Goal: Find specific page/section: Find specific page/section

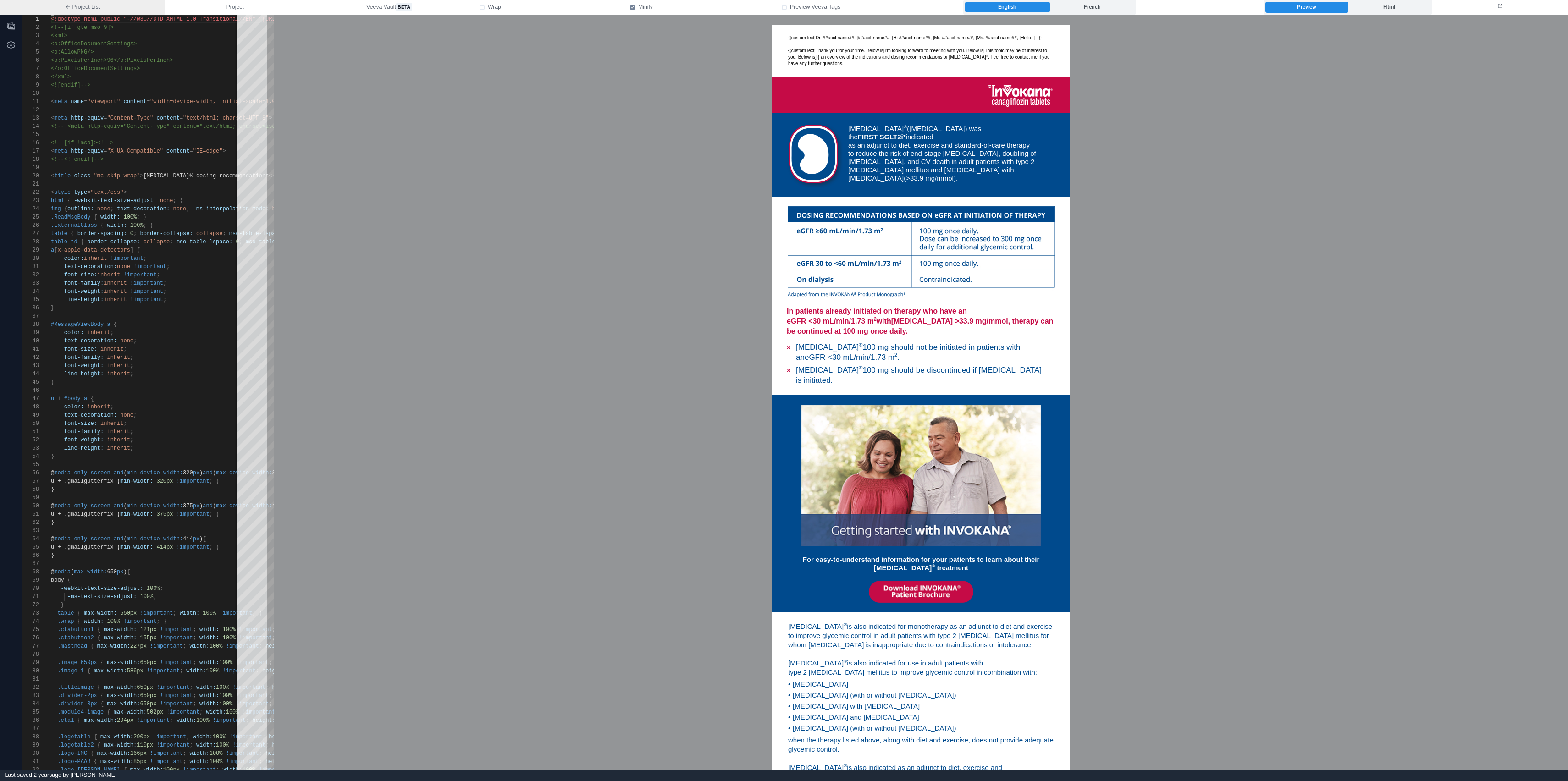
click at [81, 12] on link "Project List" at bounding box center [82, 7] width 165 height 15
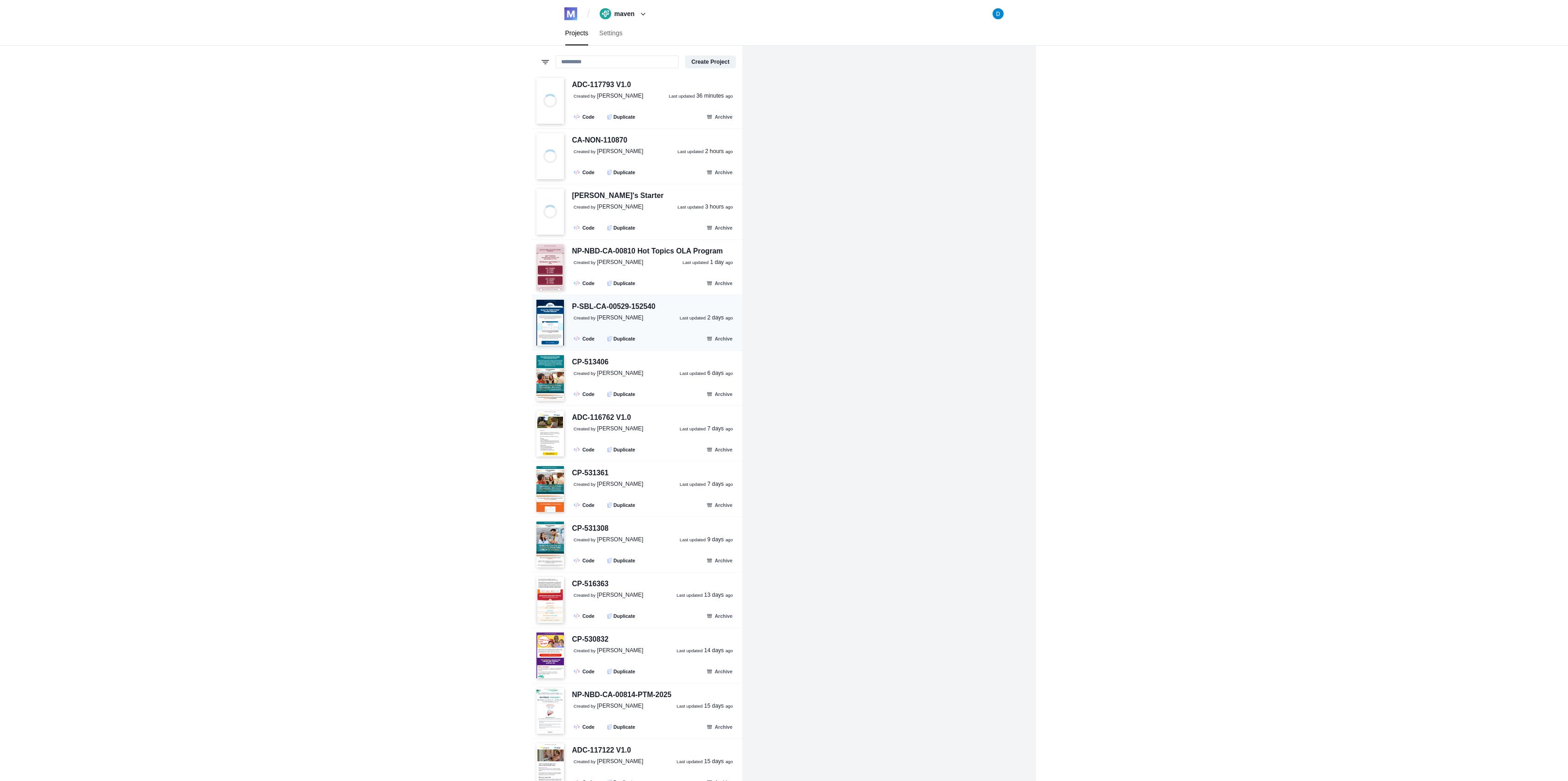
scroll to position [988, 0]
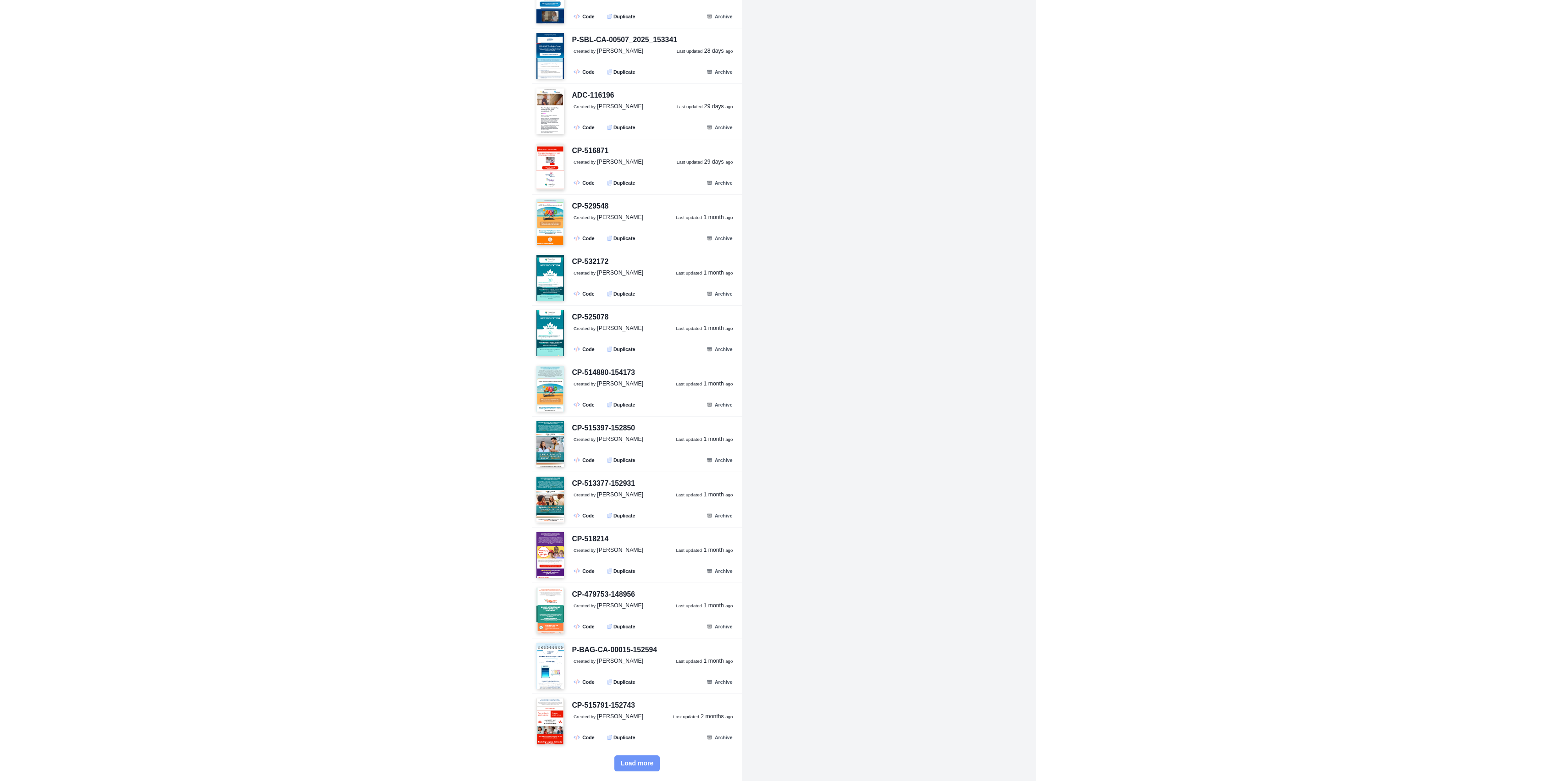
click at [638, 760] on span "Load more" at bounding box center [637, 763] width 33 height 8
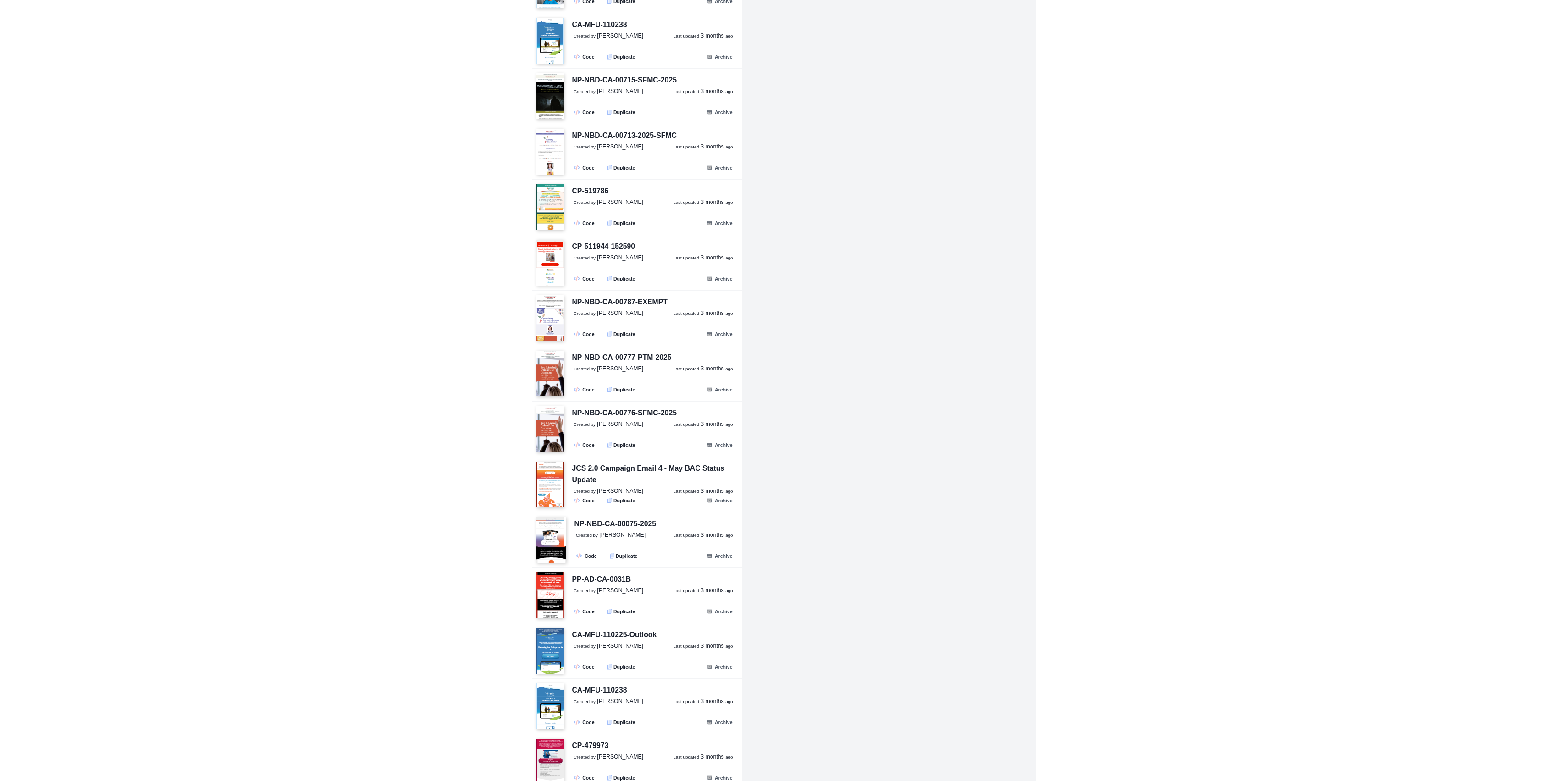
scroll to position [2654, 0]
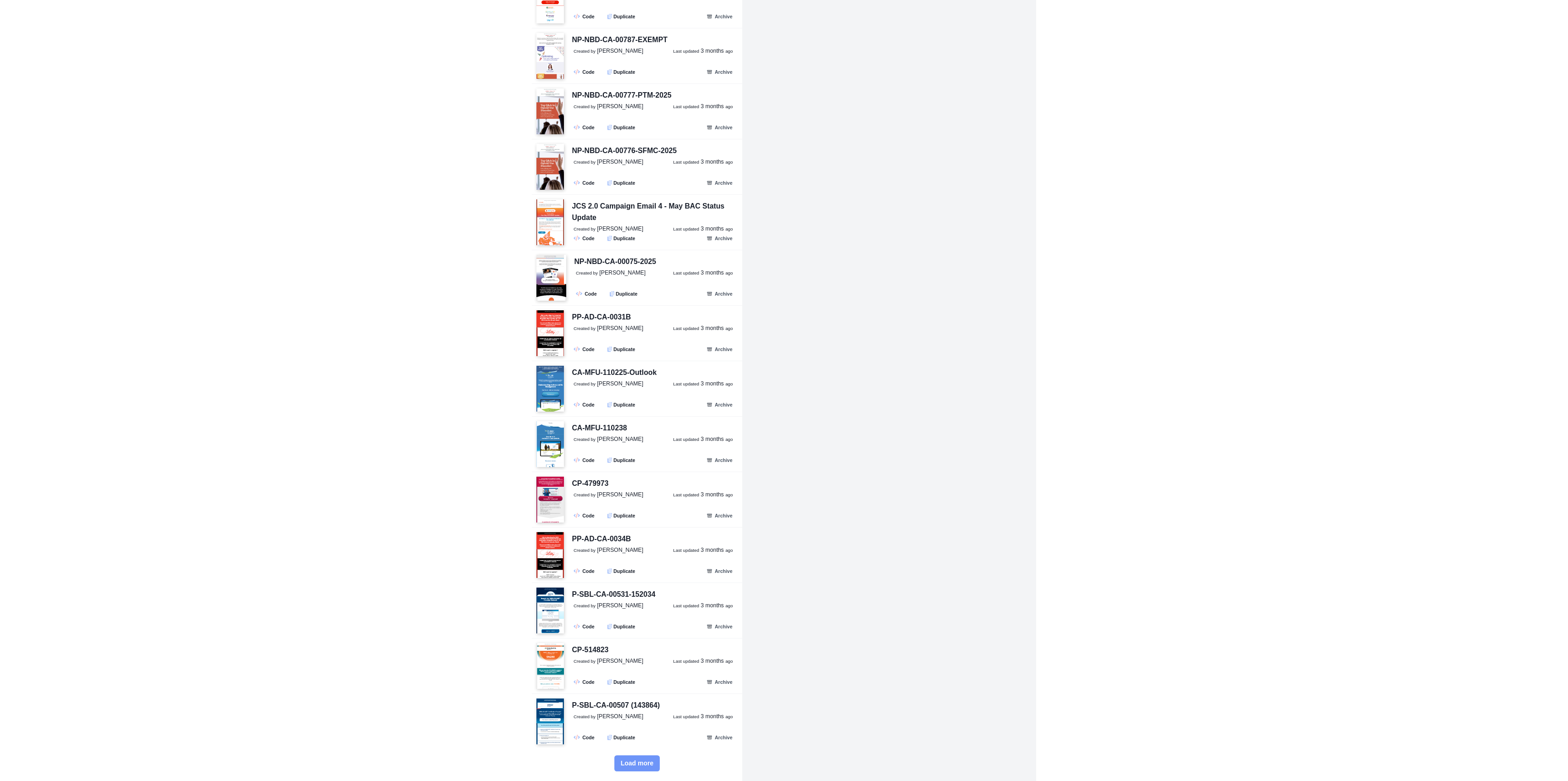
click at [639, 761] on span "Load more" at bounding box center [637, 763] width 33 height 8
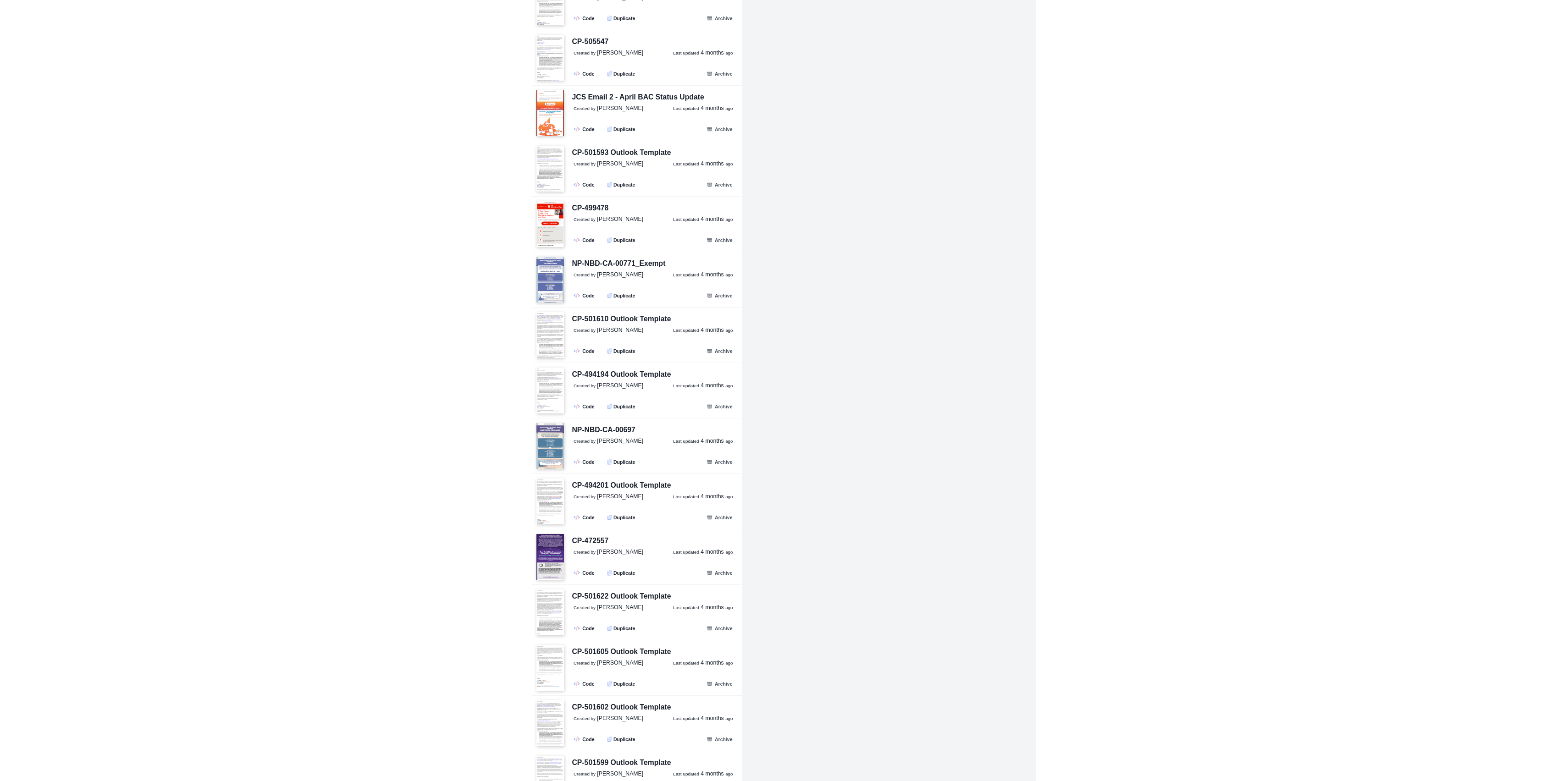
scroll to position [4318, 0]
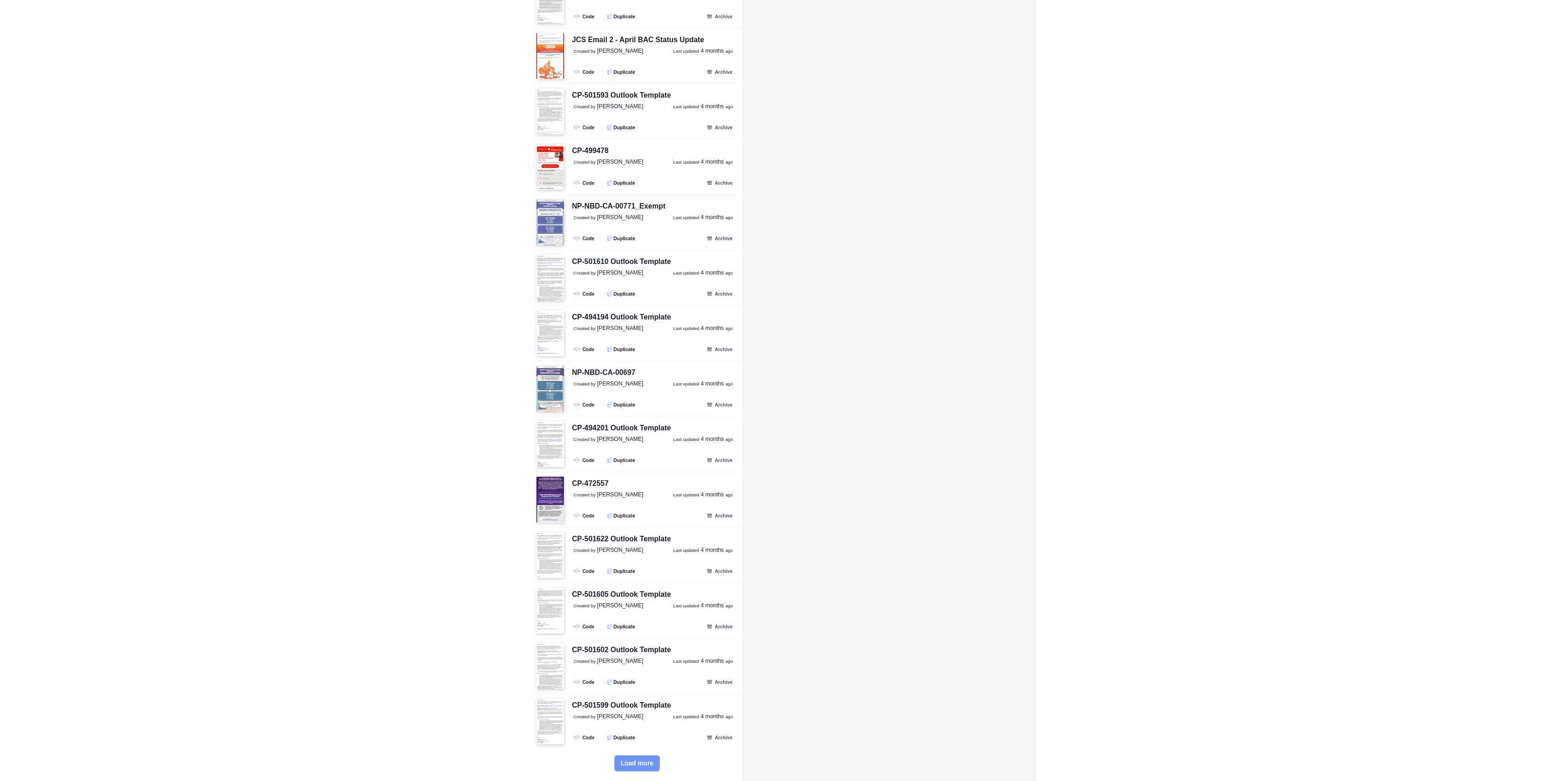
click at [631, 765] on span "Load more" at bounding box center [637, 763] width 33 height 8
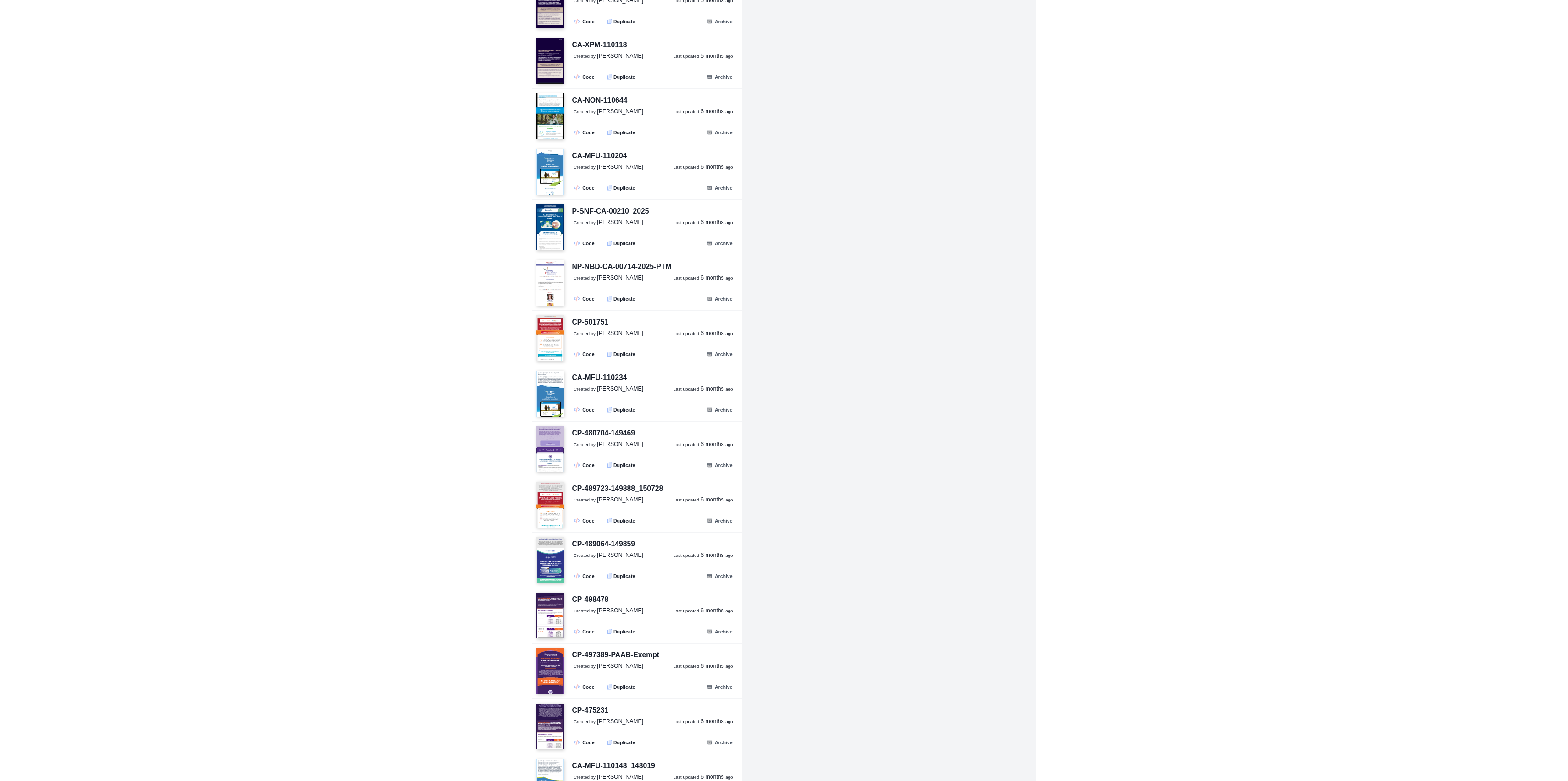
scroll to position [5983, 0]
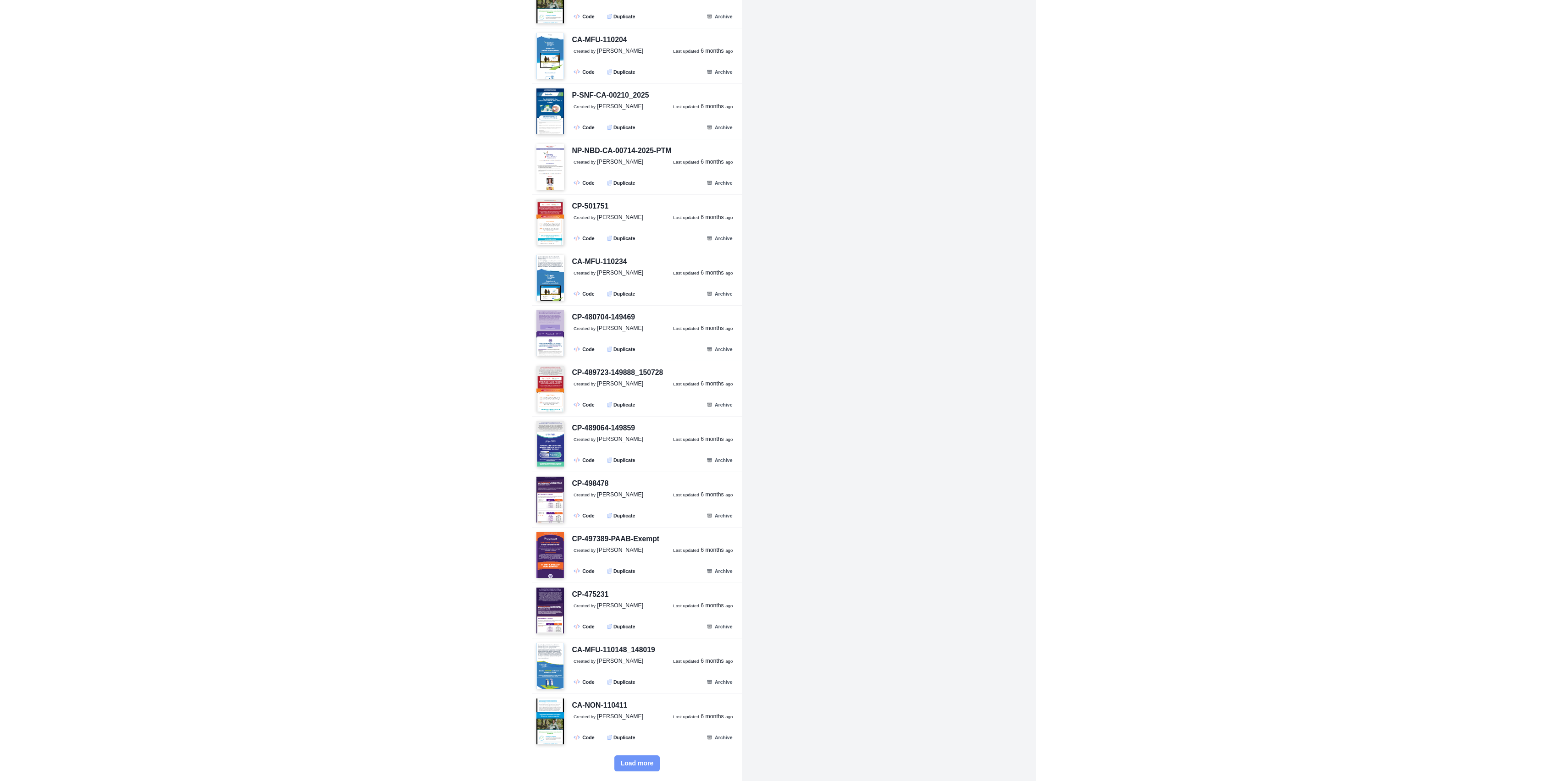
click at [617, 760] on button "Load more" at bounding box center [637, 763] width 46 height 16
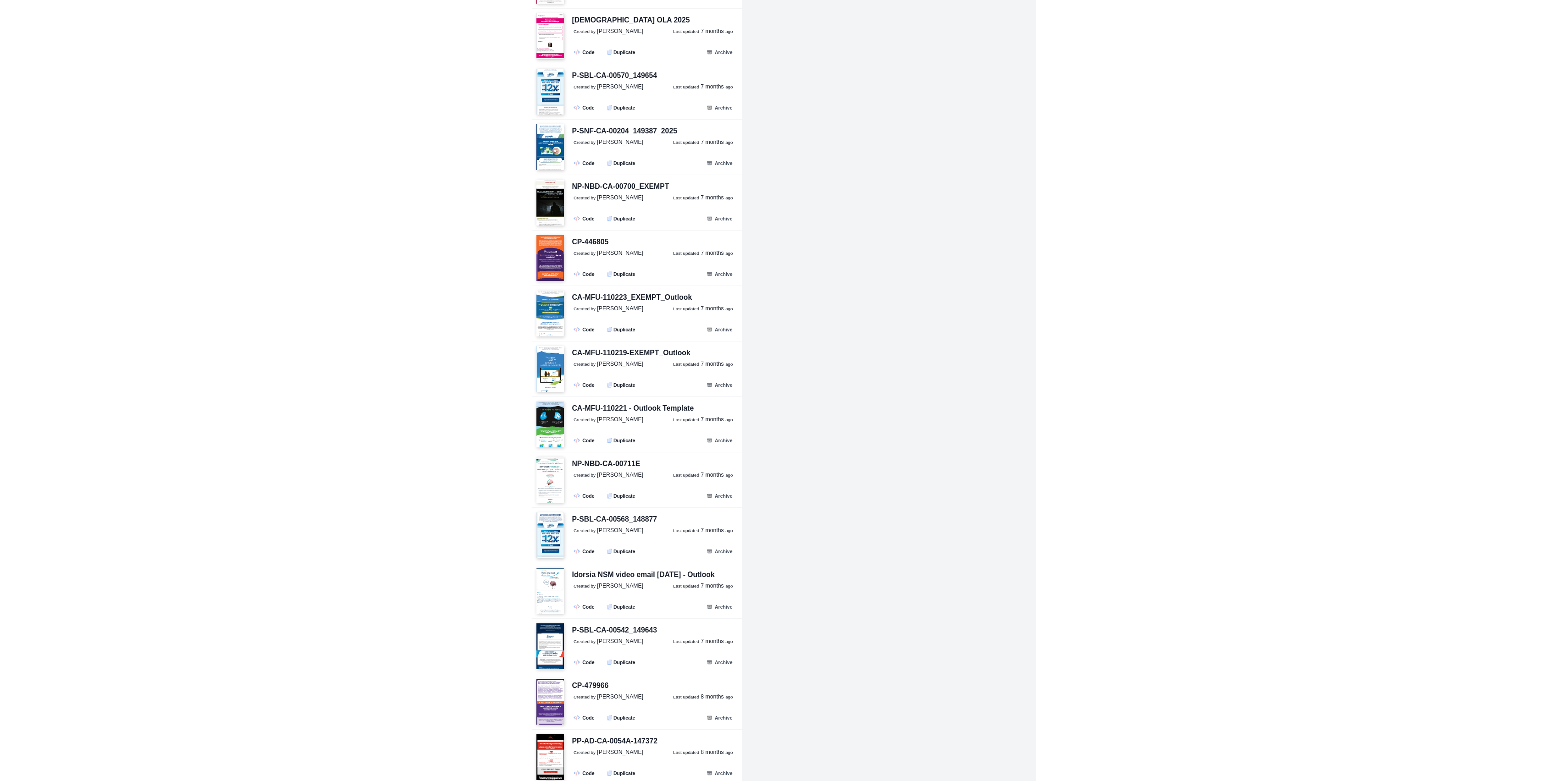
scroll to position [7648, 0]
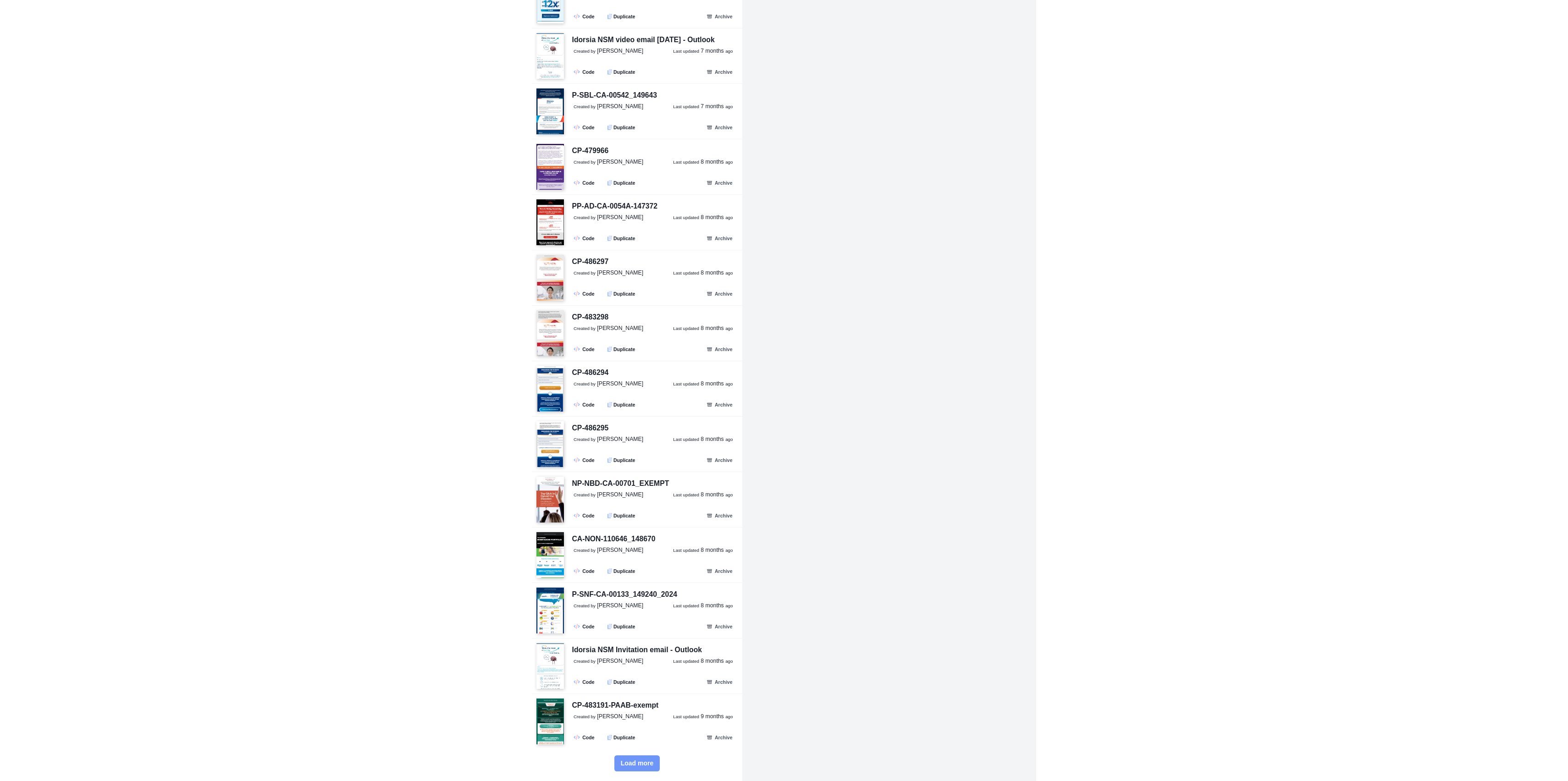
click at [635, 757] on button "Load more" at bounding box center [637, 763] width 46 height 16
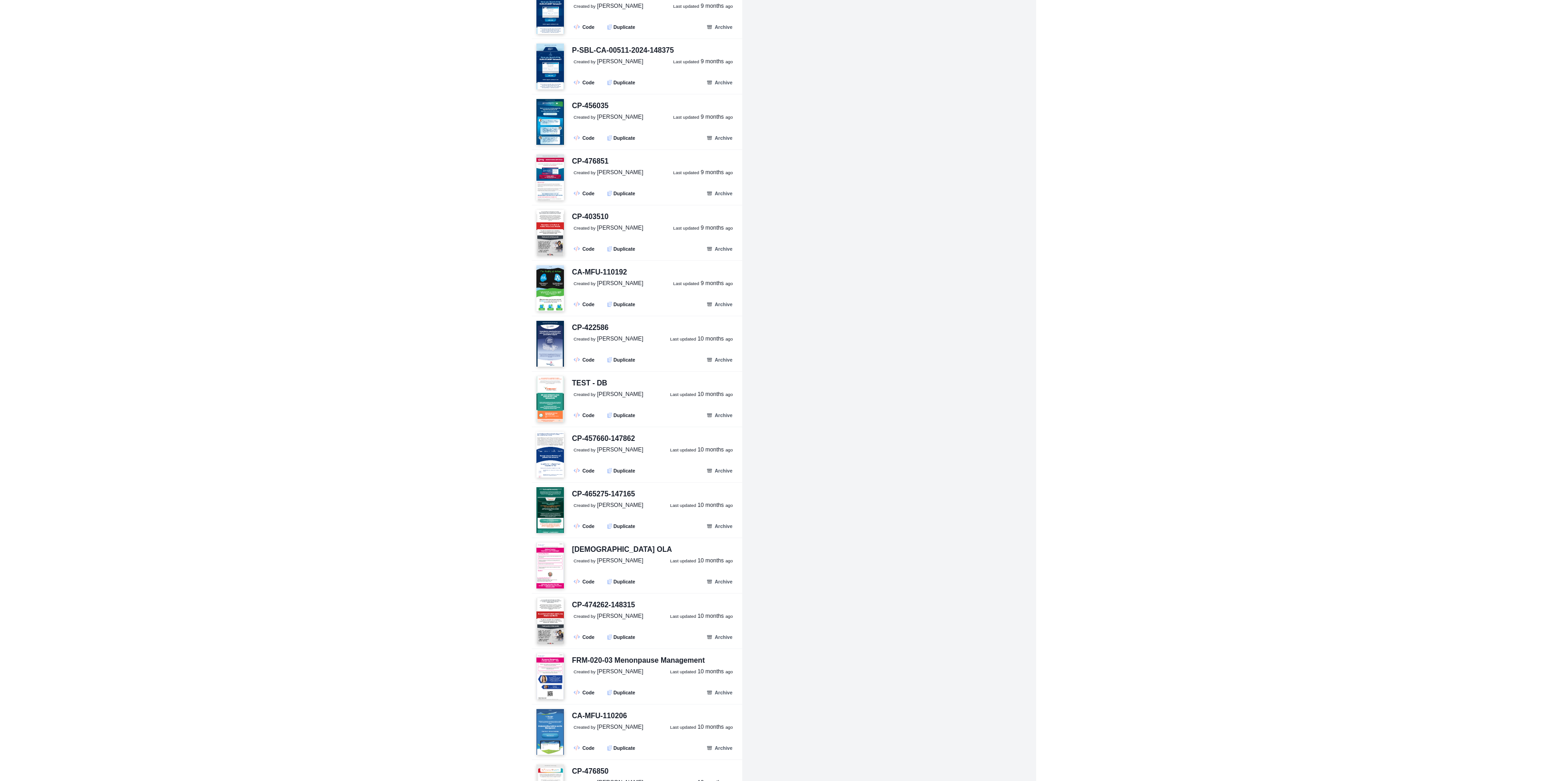
scroll to position [9313, 0]
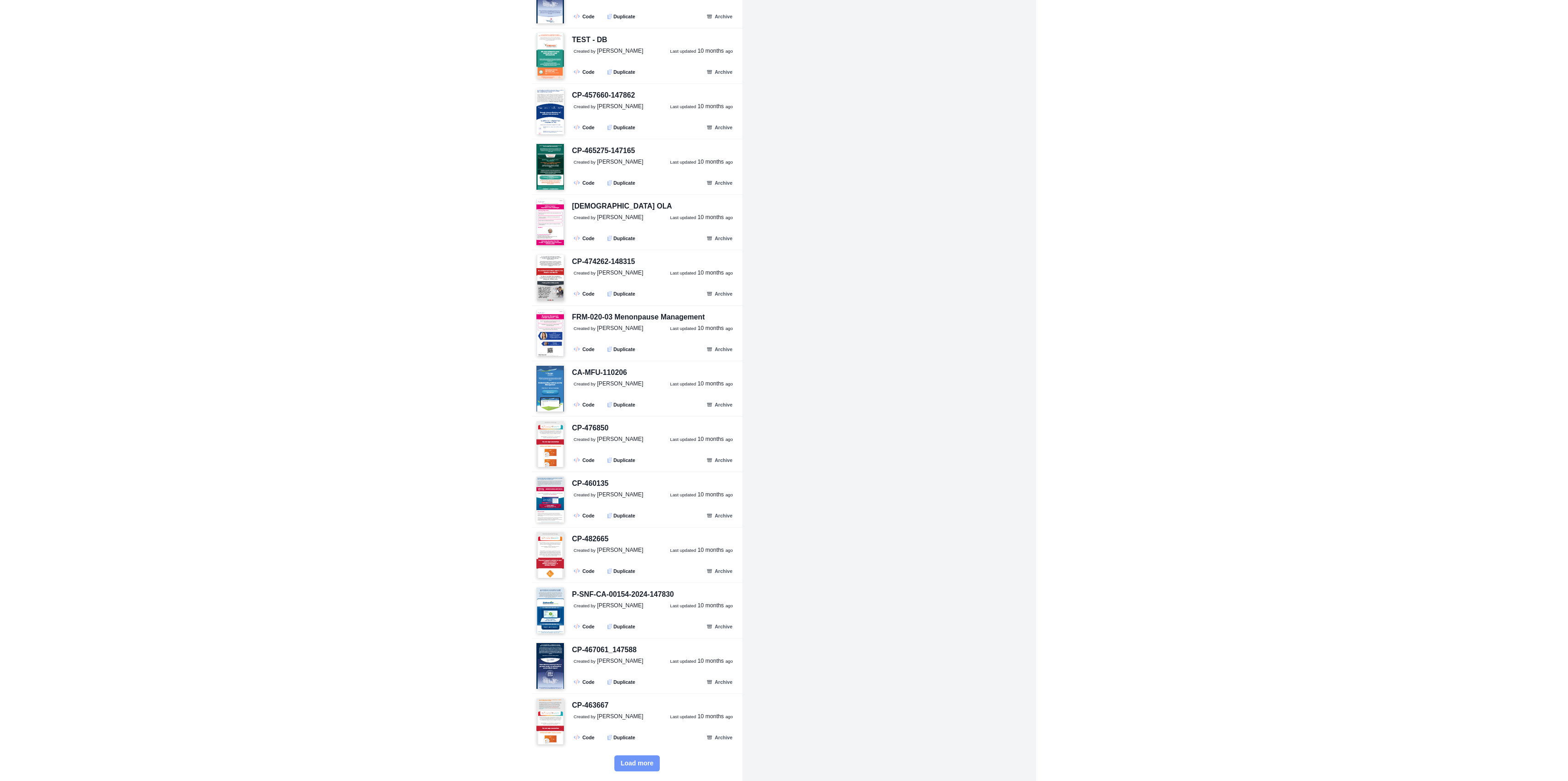
click at [631, 765] on span "Load more" at bounding box center [637, 763] width 33 height 8
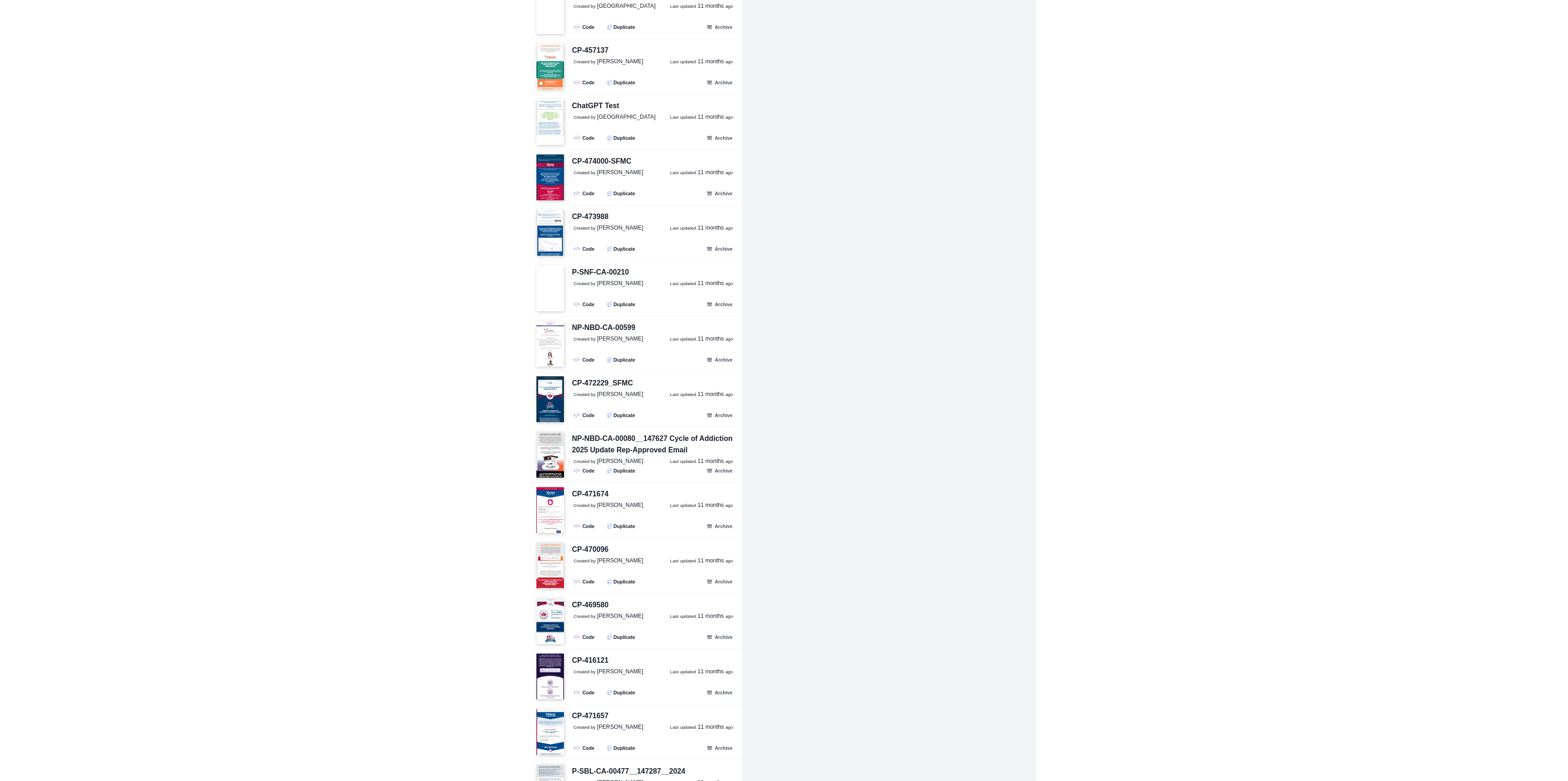
scroll to position [10978, 0]
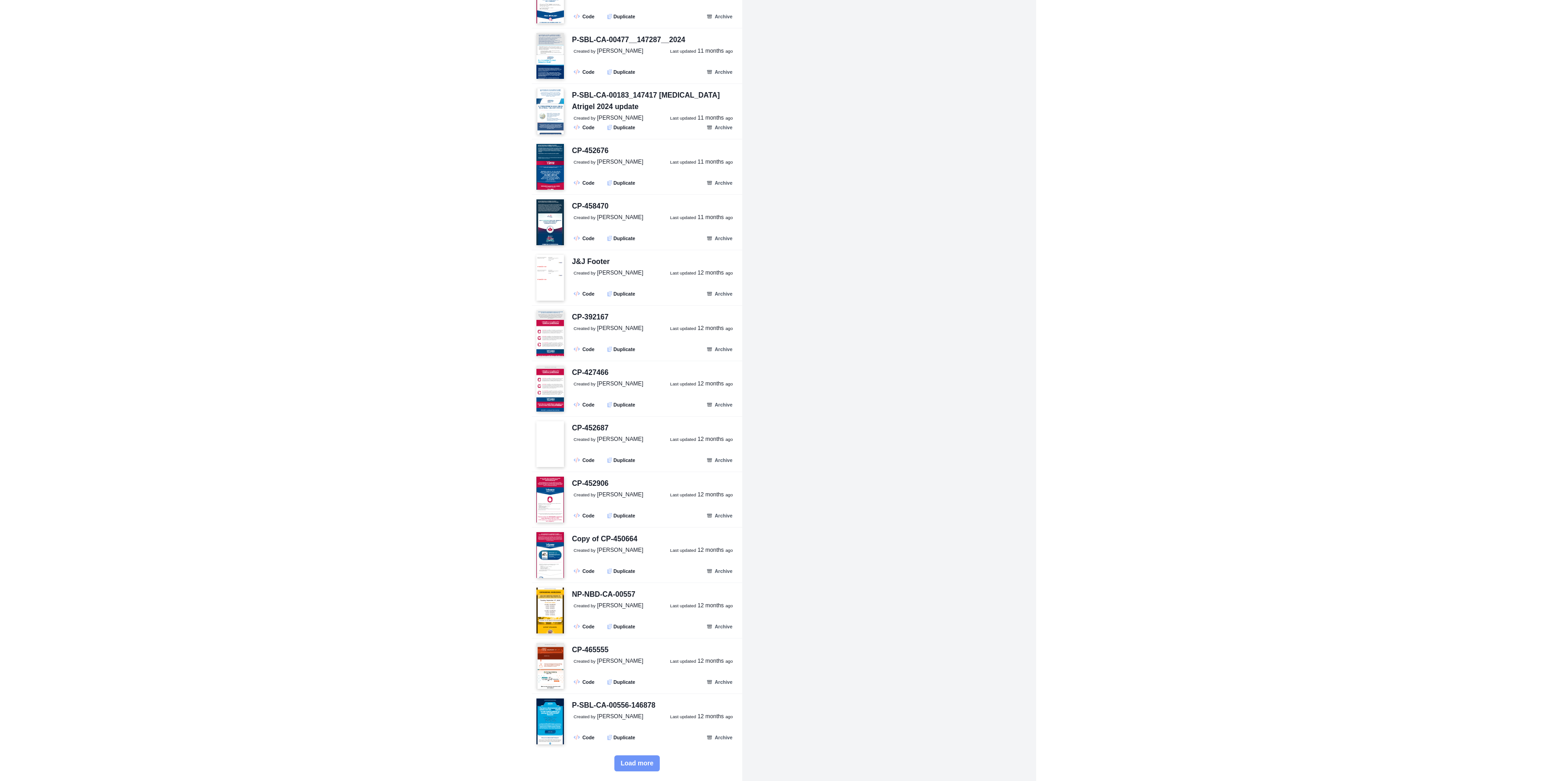
click at [625, 765] on span "Load more" at bounding box center [637, 763] width 33 height 8
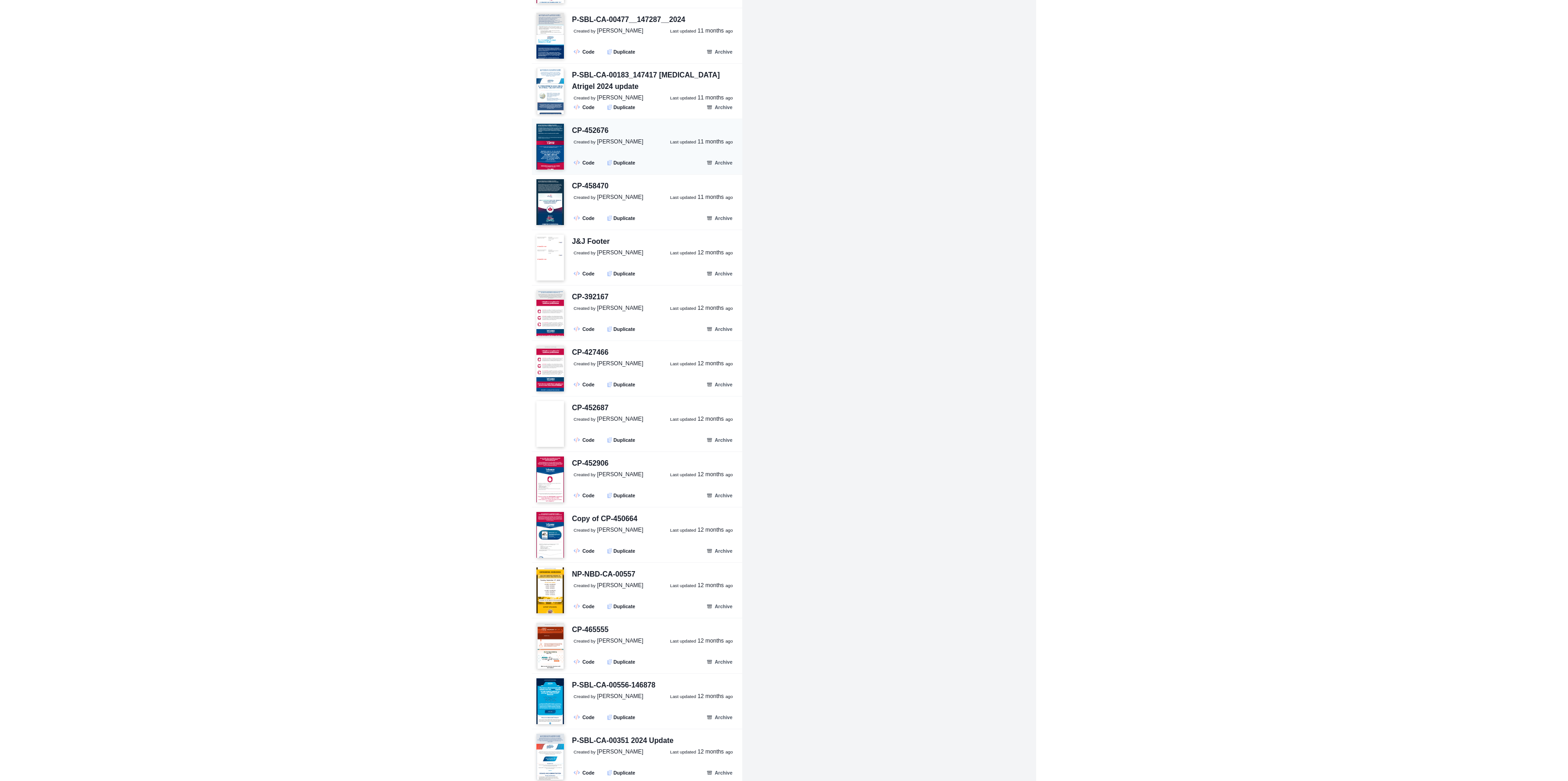
scroll to position [12642, 0]
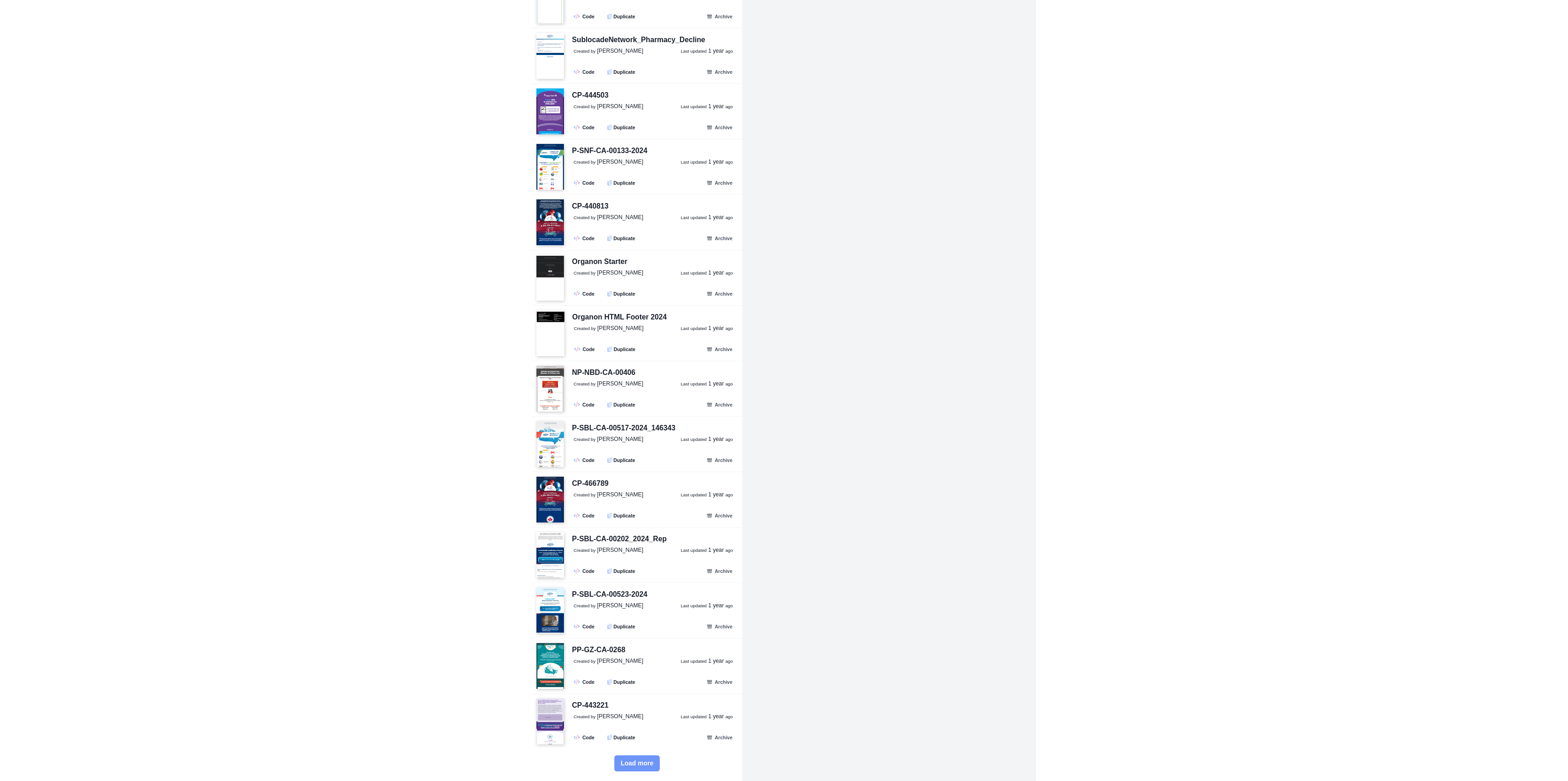
click at [640, 769] on button "Load more" at bounding box center [637, 763] width 46 height 16
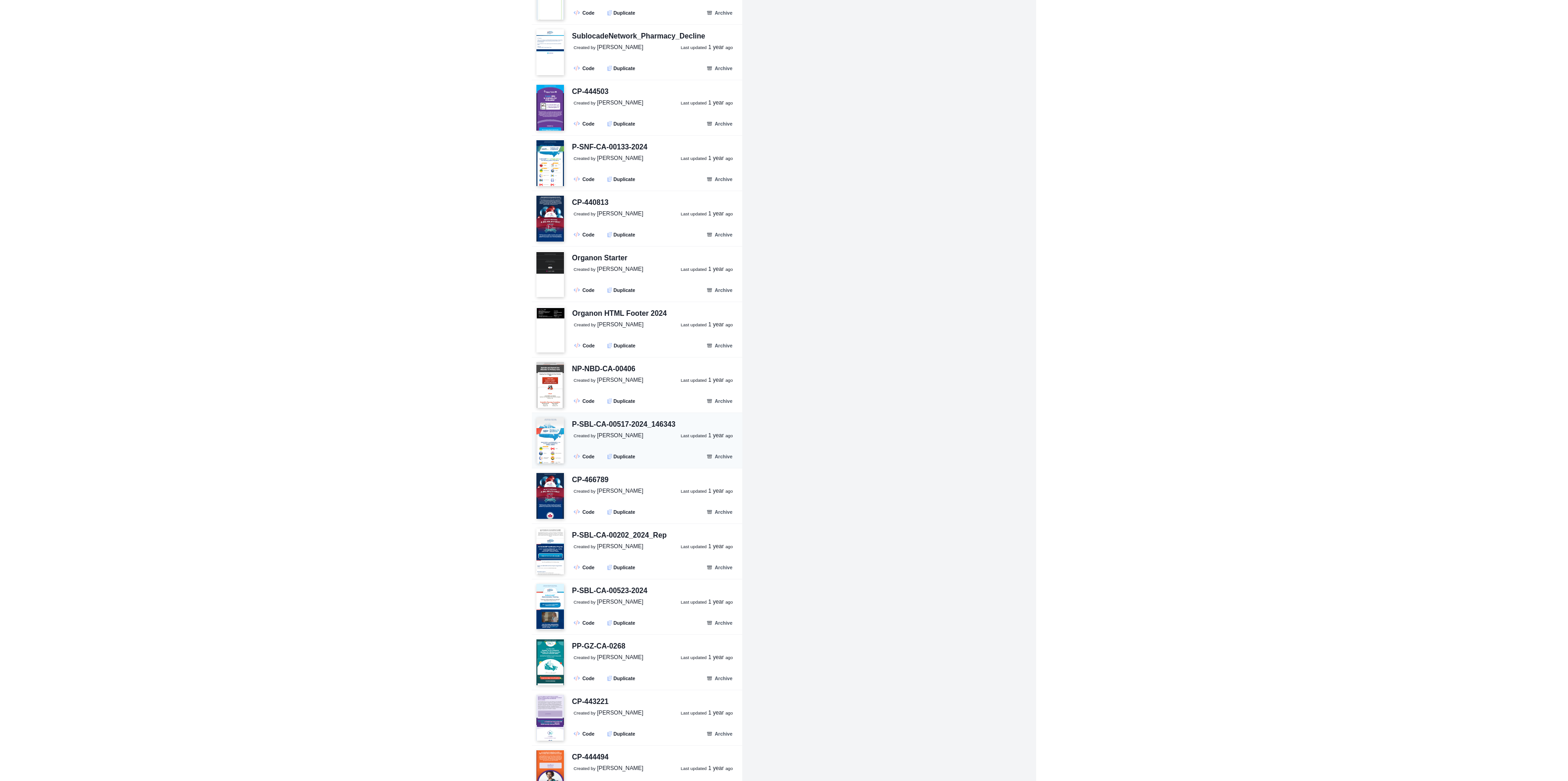
scroll to position [14307, 0]
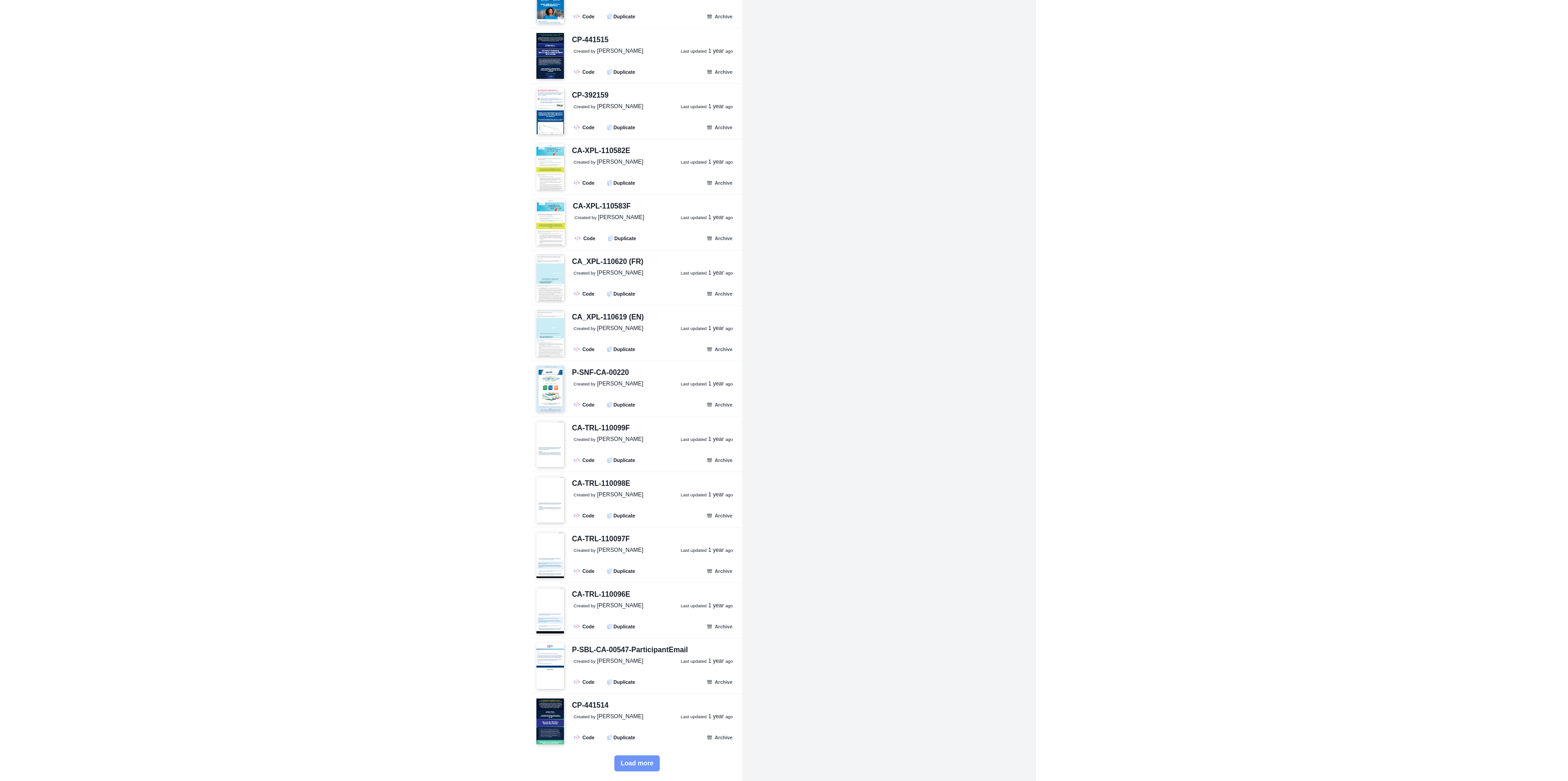
click at [631, 757] on button "Load more" at bounding box center [637, 763] width 46 height 16
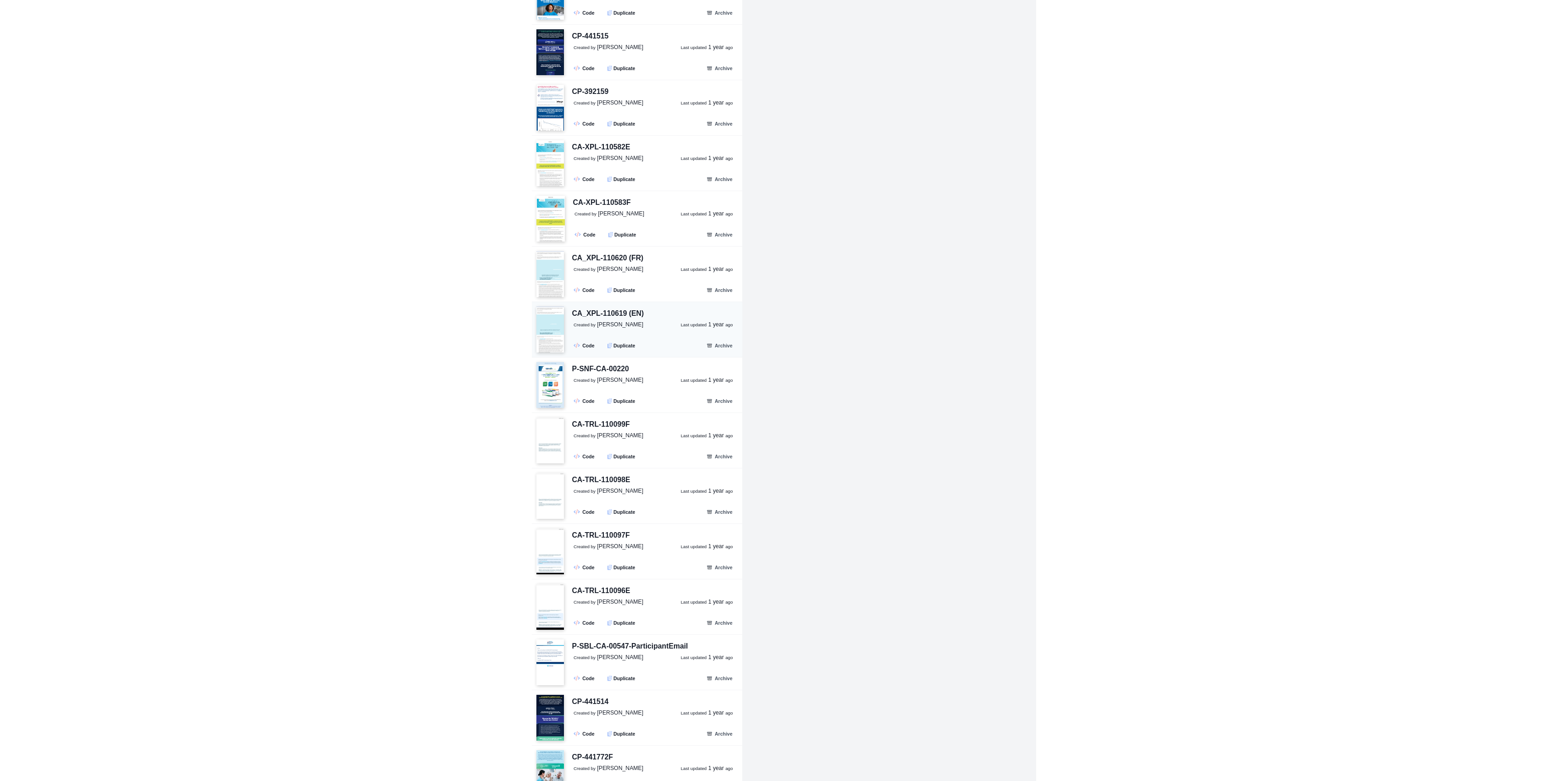
scroll to position [15972, 0]
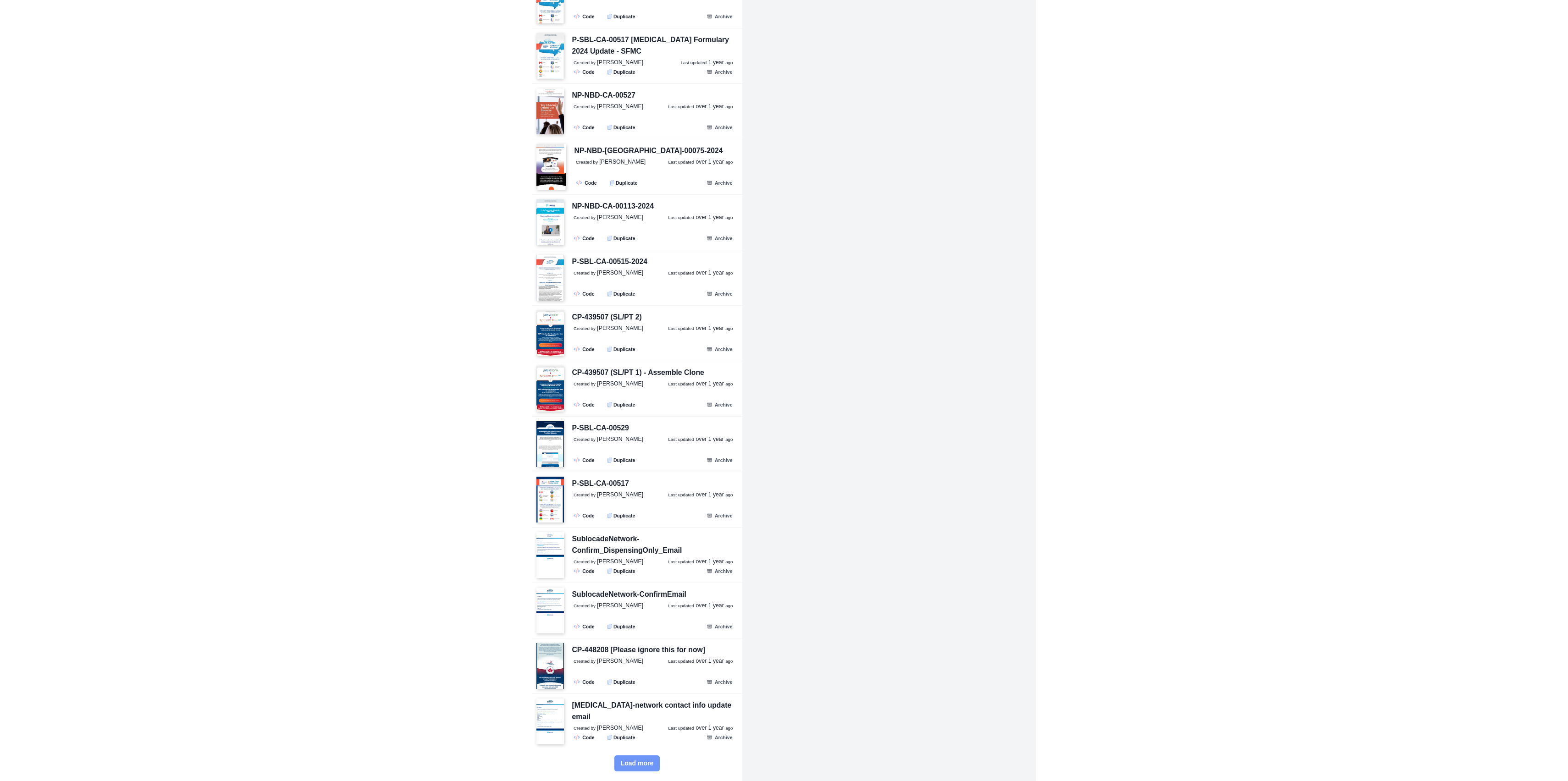
click at [631, 763] on span "Load more" at bounding box center [637, 763] width 33 height 8
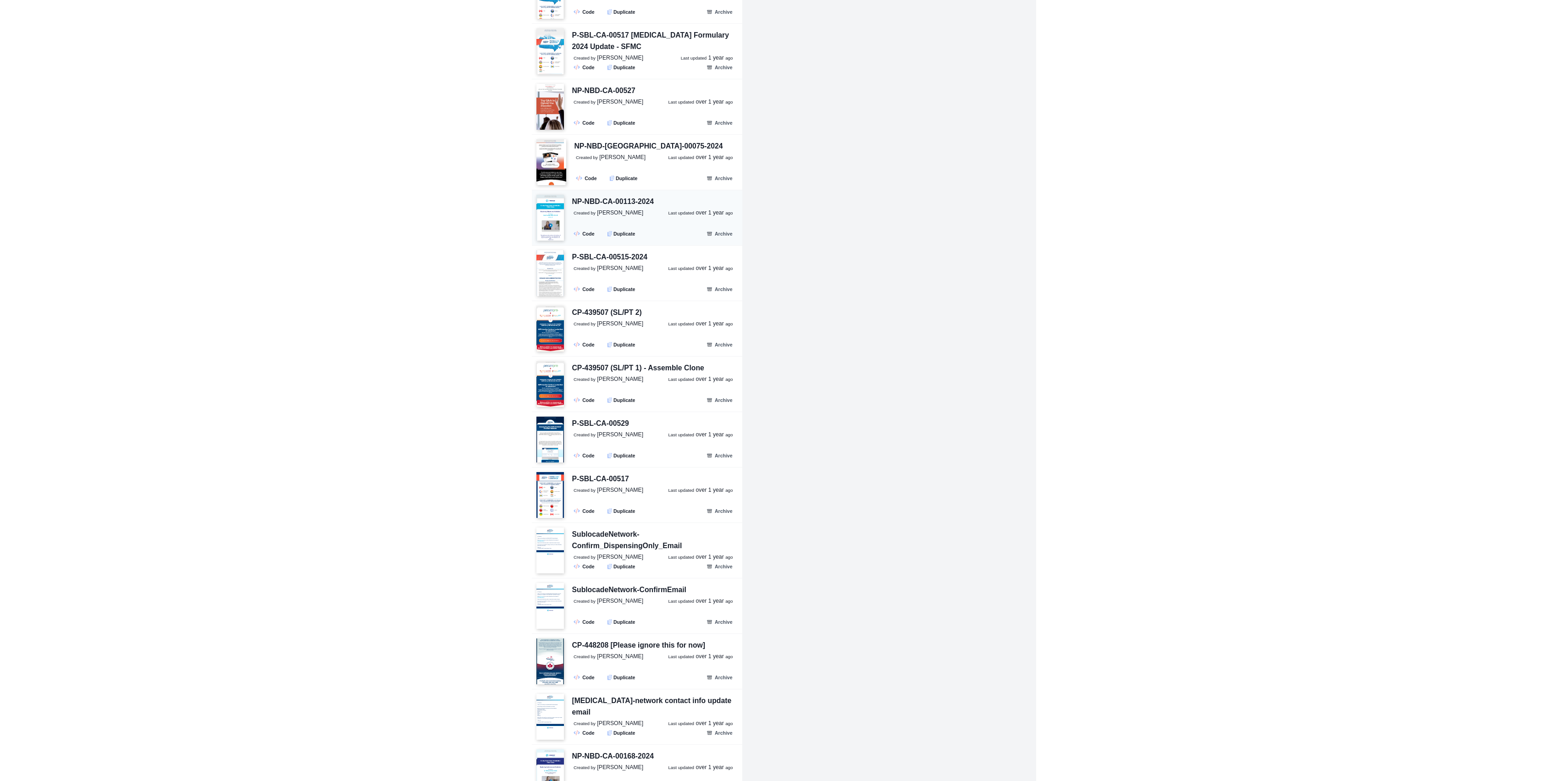
scroll to position [17636, 0]
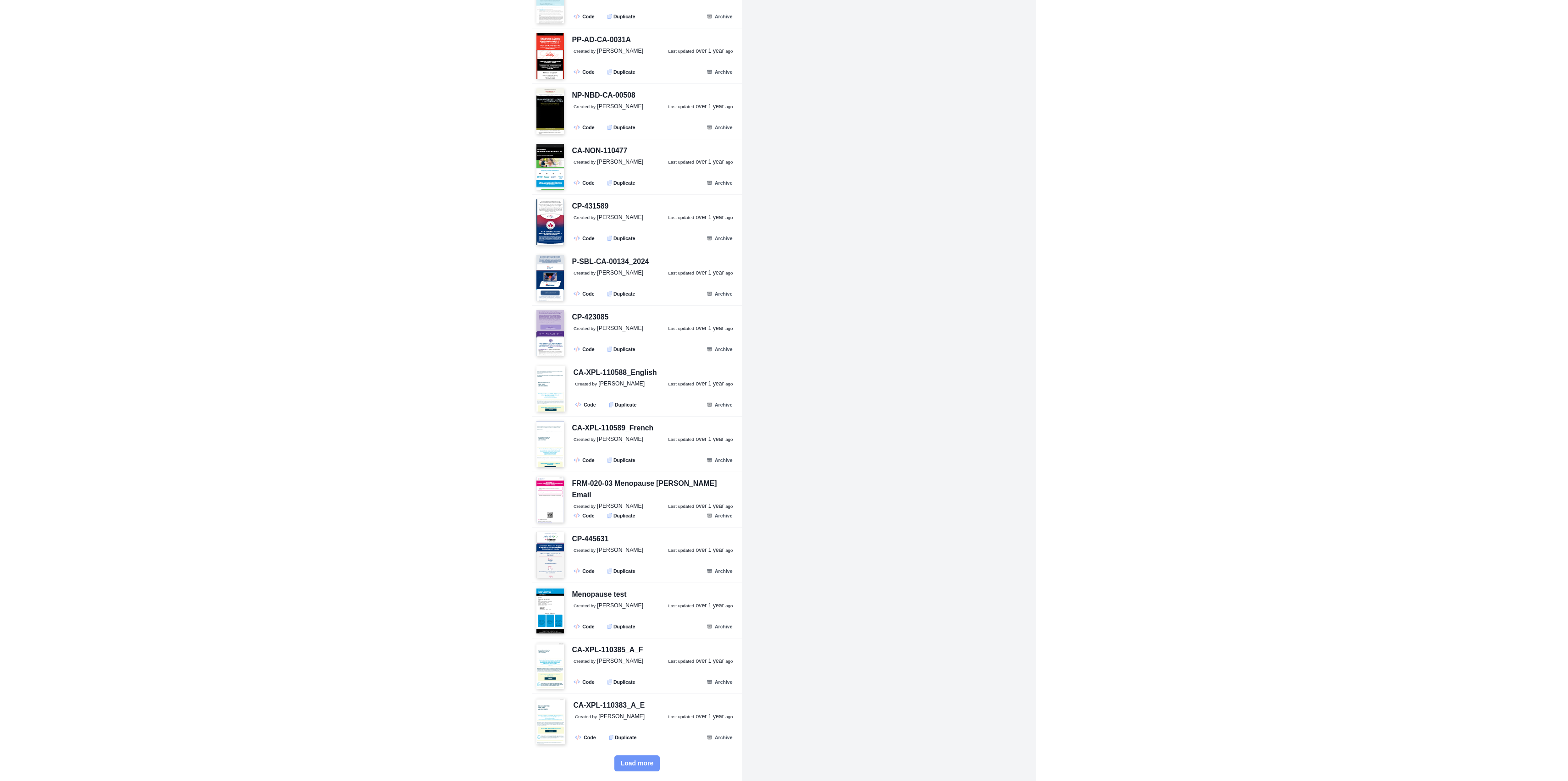
click at [635, 766] on span "Load more" at bounding box center [637, 763] width 33 height 8
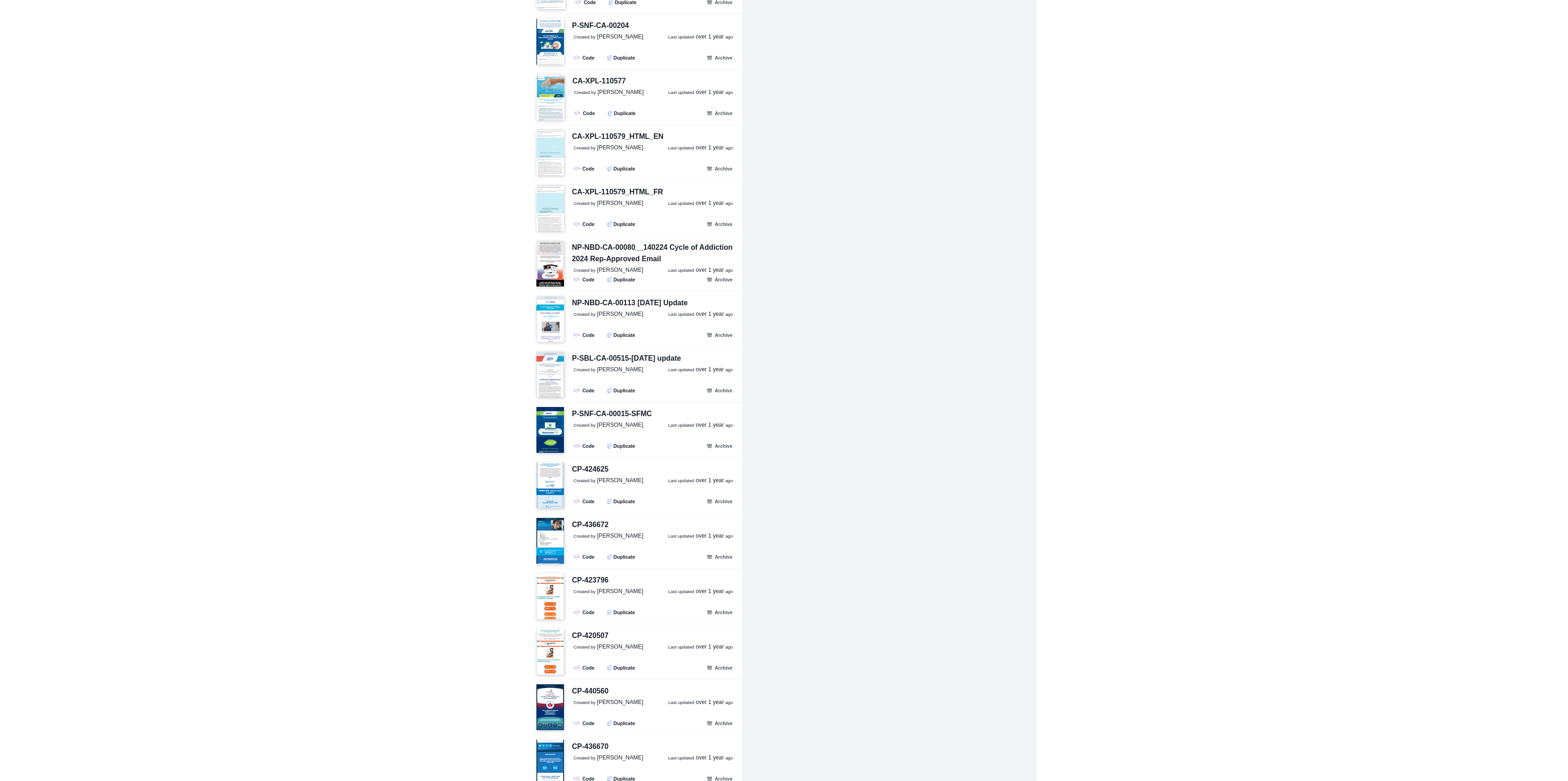
scroll to position [19301, 0]
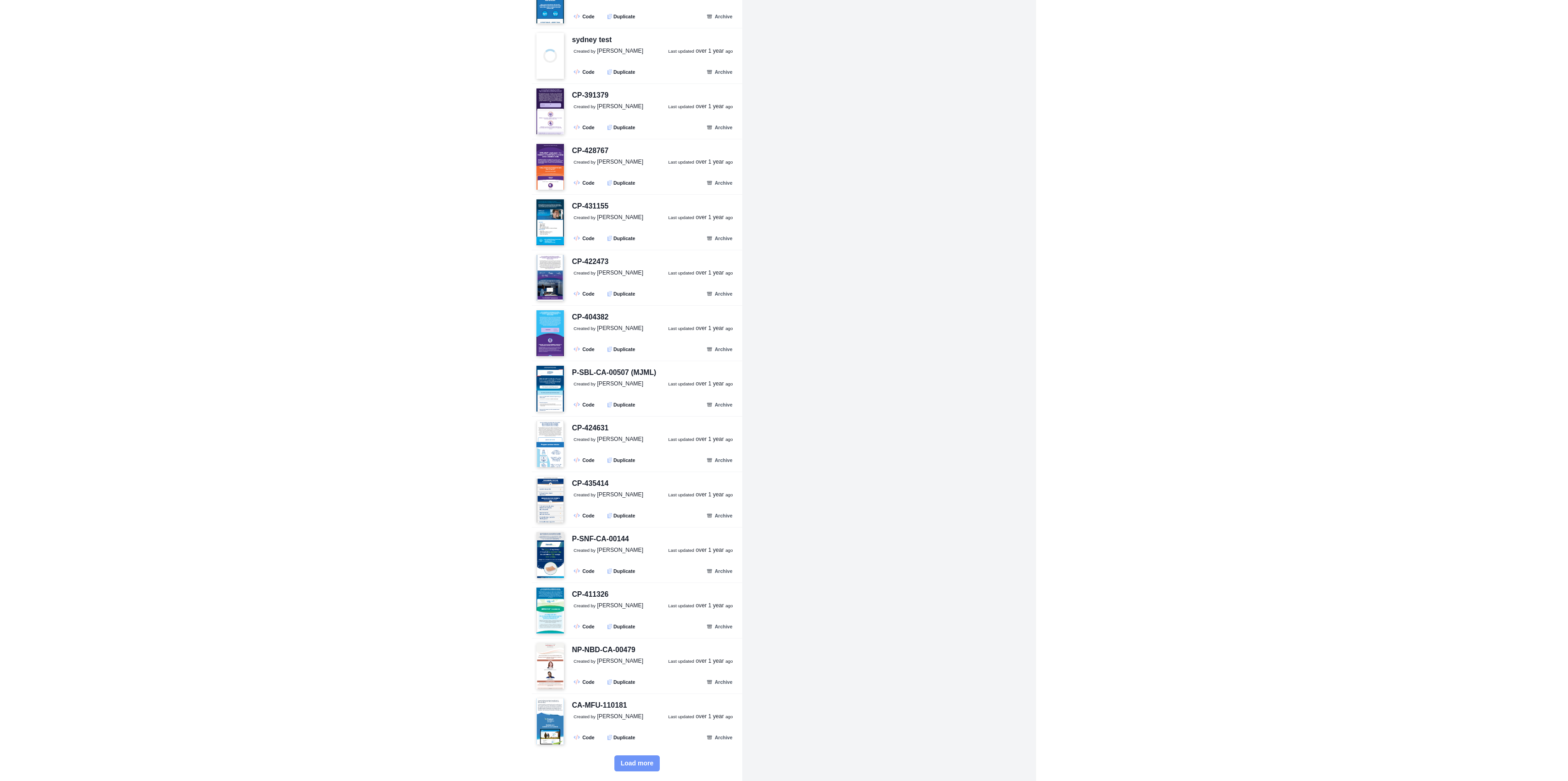
click at [623, 765] on span "Load more" at bounding box center [637, 763] width 33 height 8
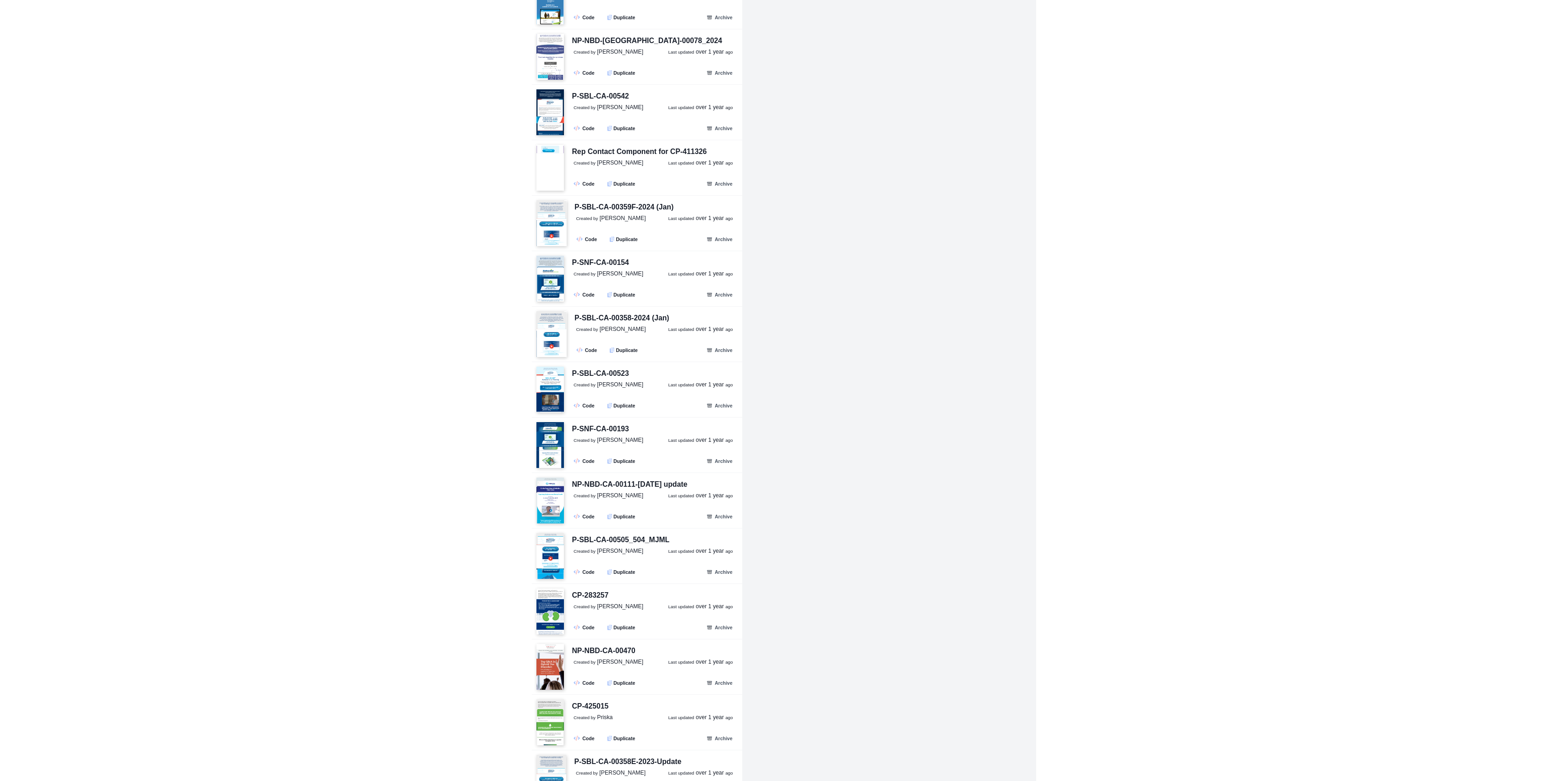
scroll to position [20966, 0]
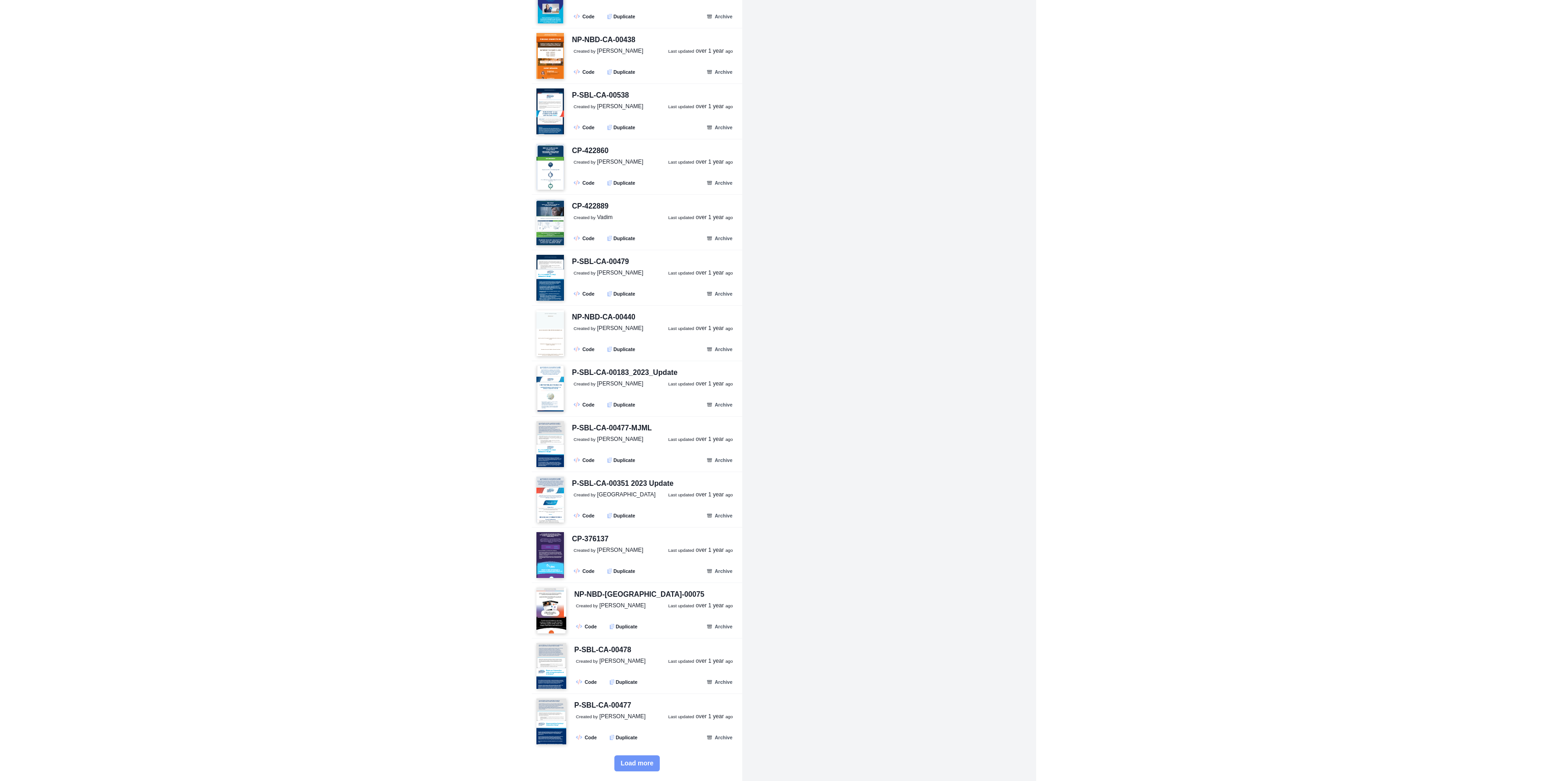
click at [629, 760] on span "Load more" at bounding box center [637, 763] width 33 height 8
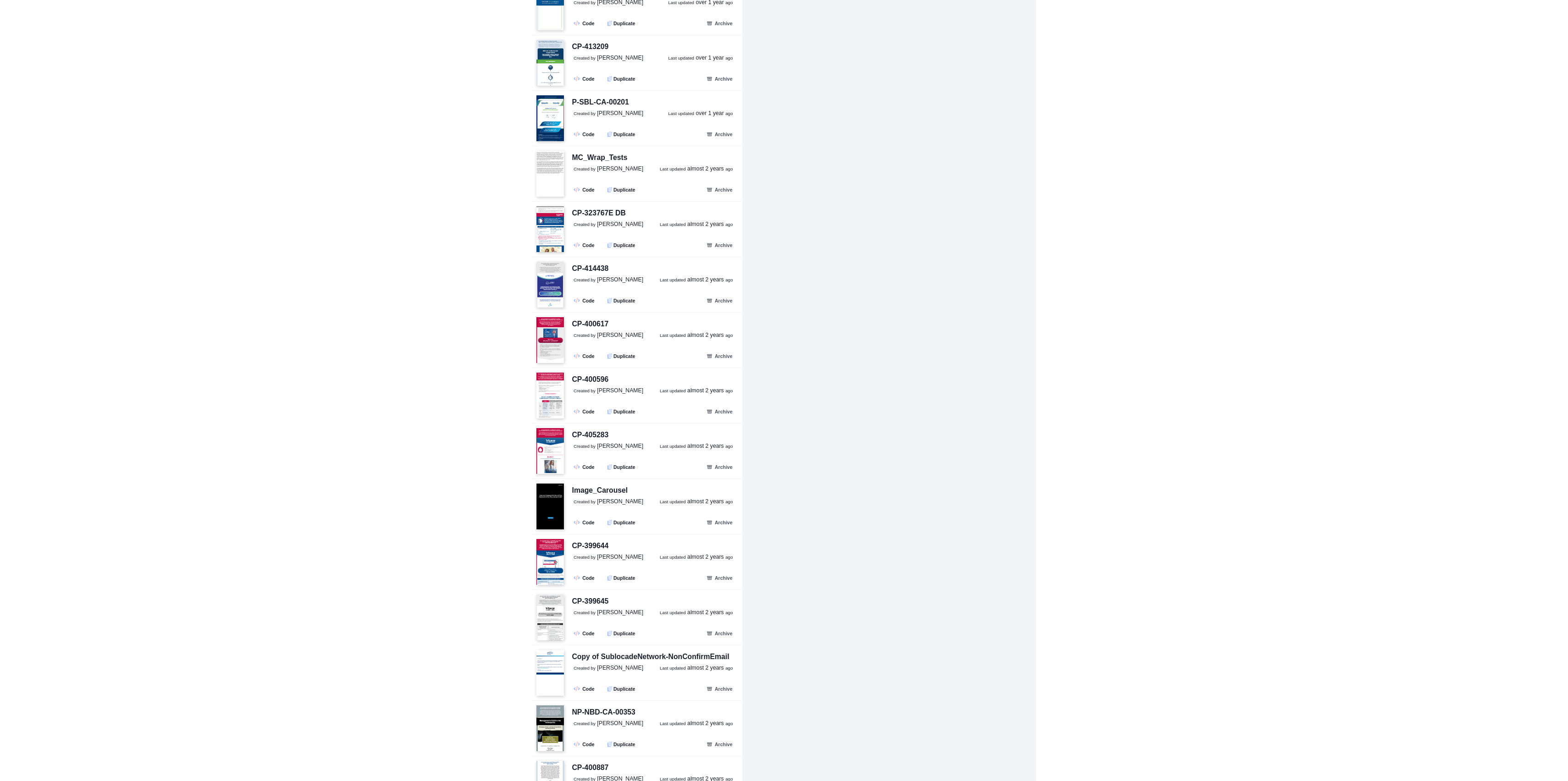
scroll to position [22631, 0]
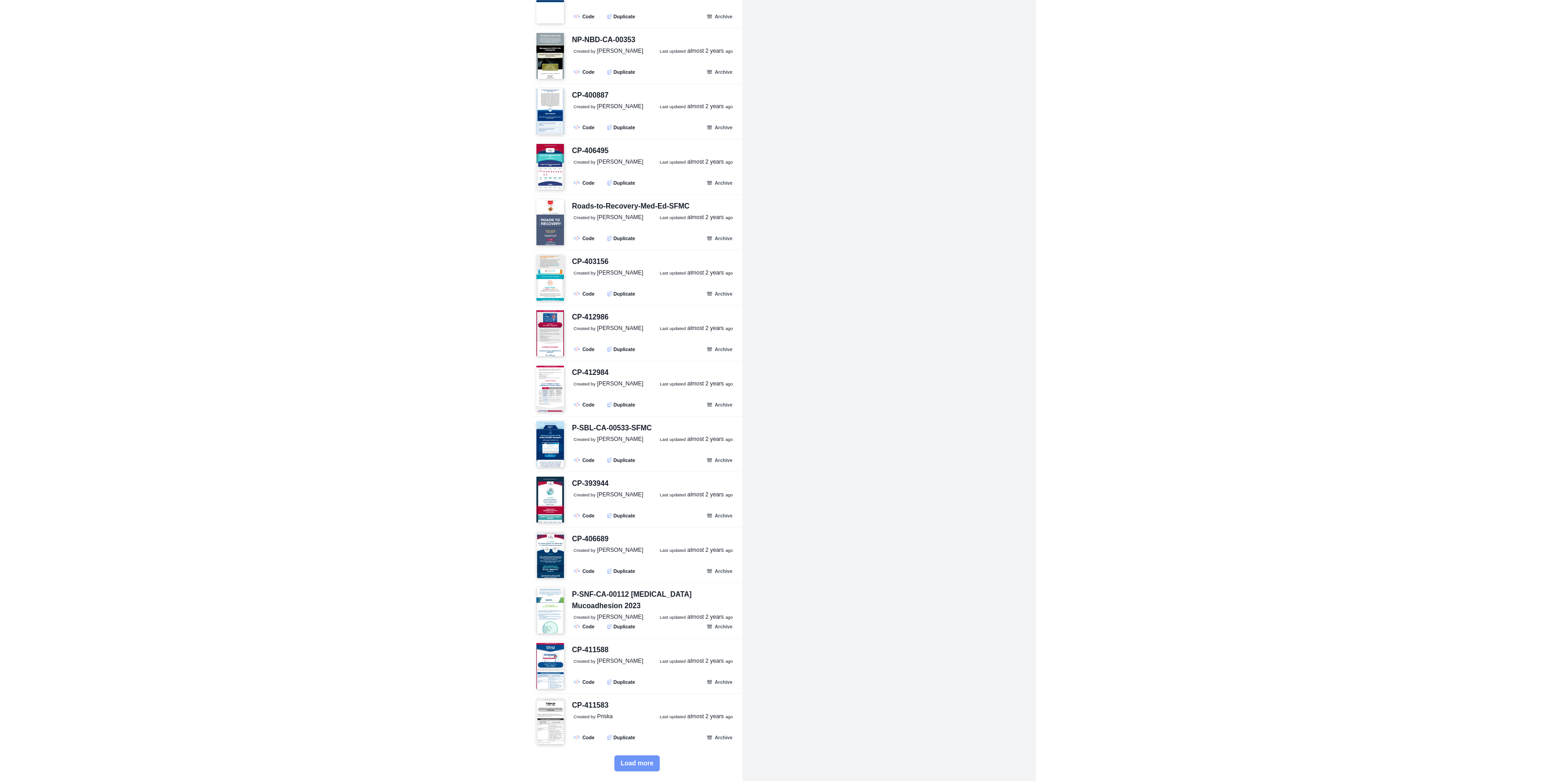
click at [634, 763] on span "Load more" at bounding box center [637, 763] width 33 height 8
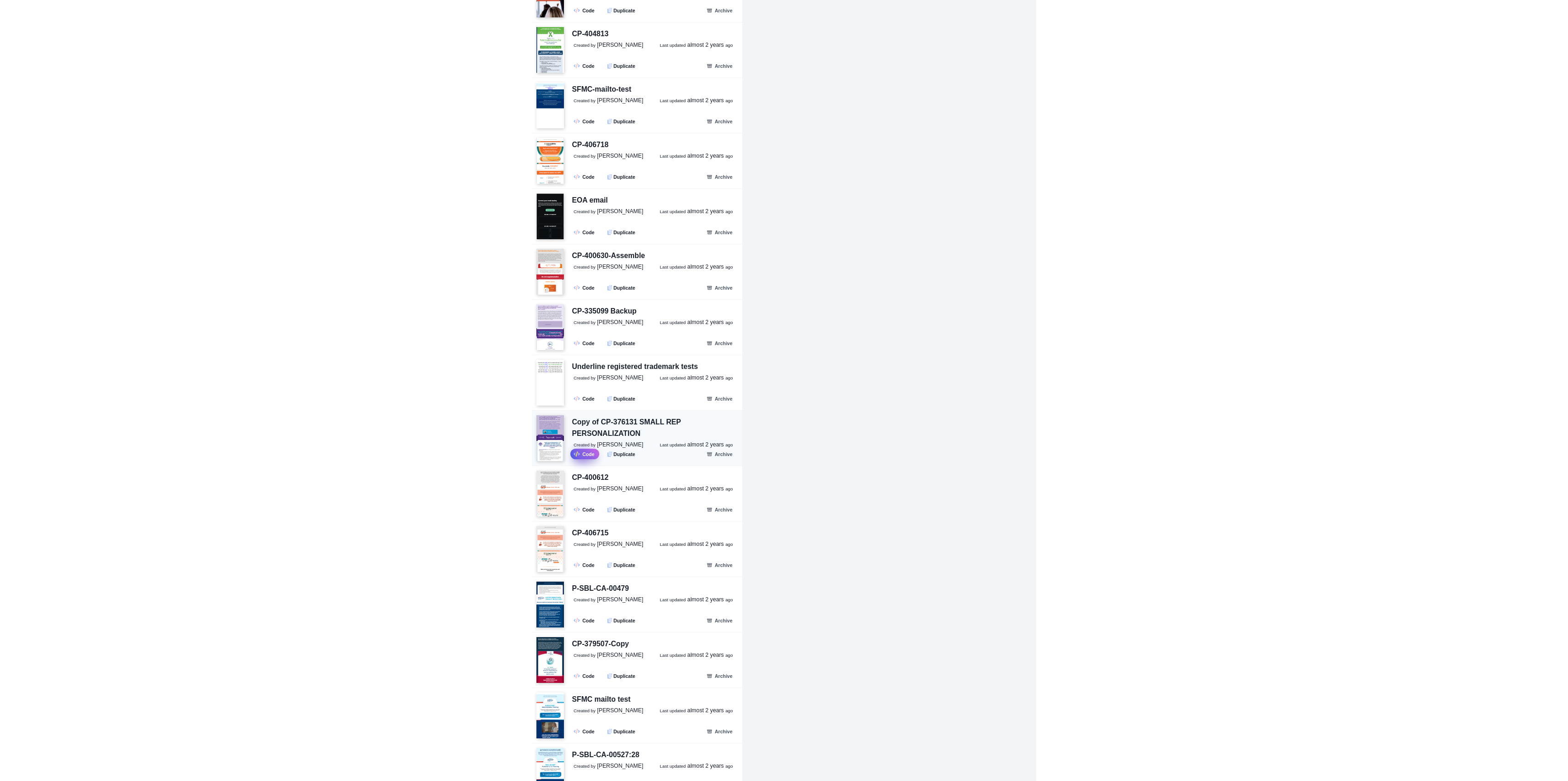
scroll to position [24295, 0]
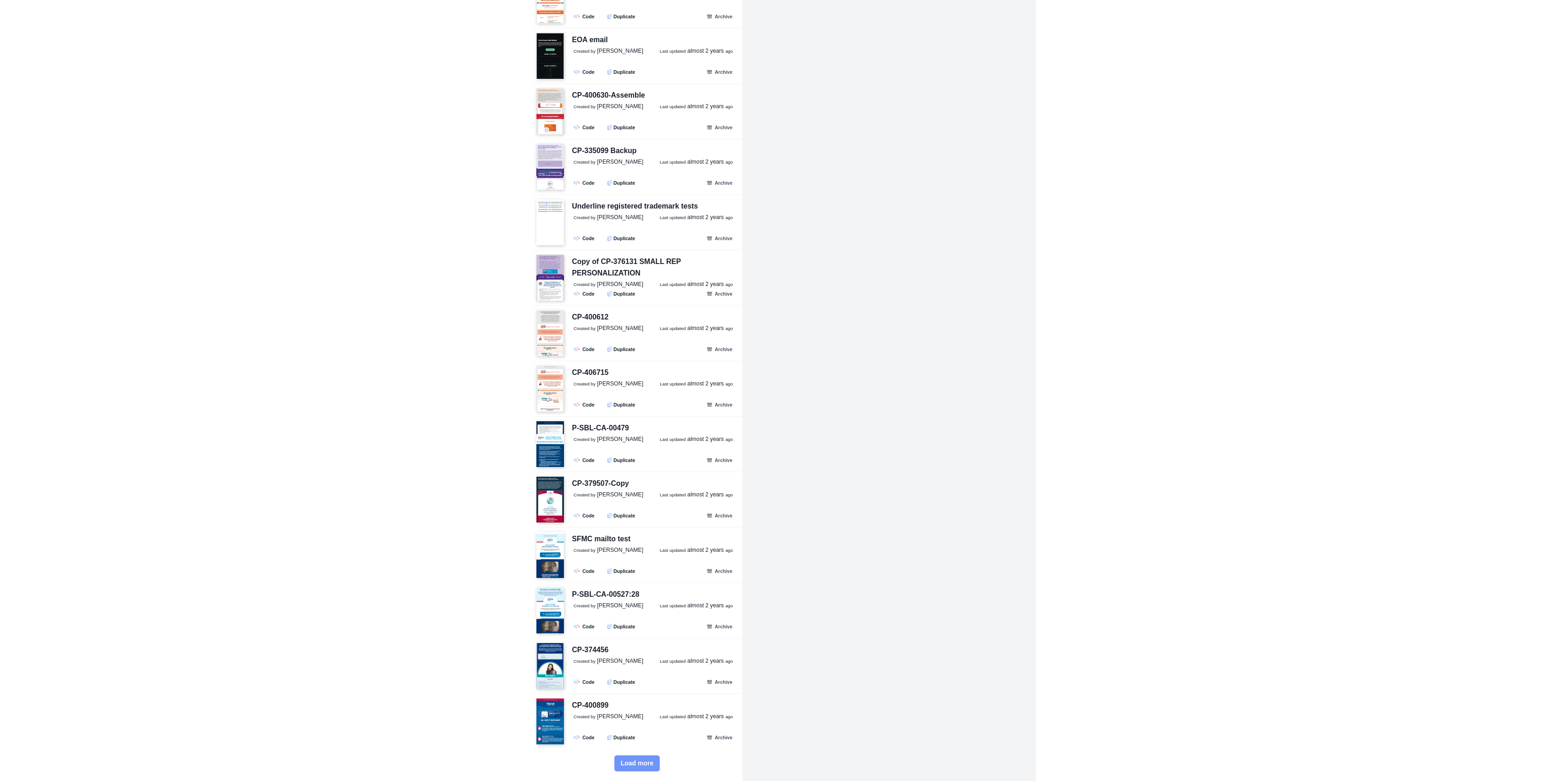
click at [642, 755] on button "Load more" at bounding box center [637, 763] width 46 height 16
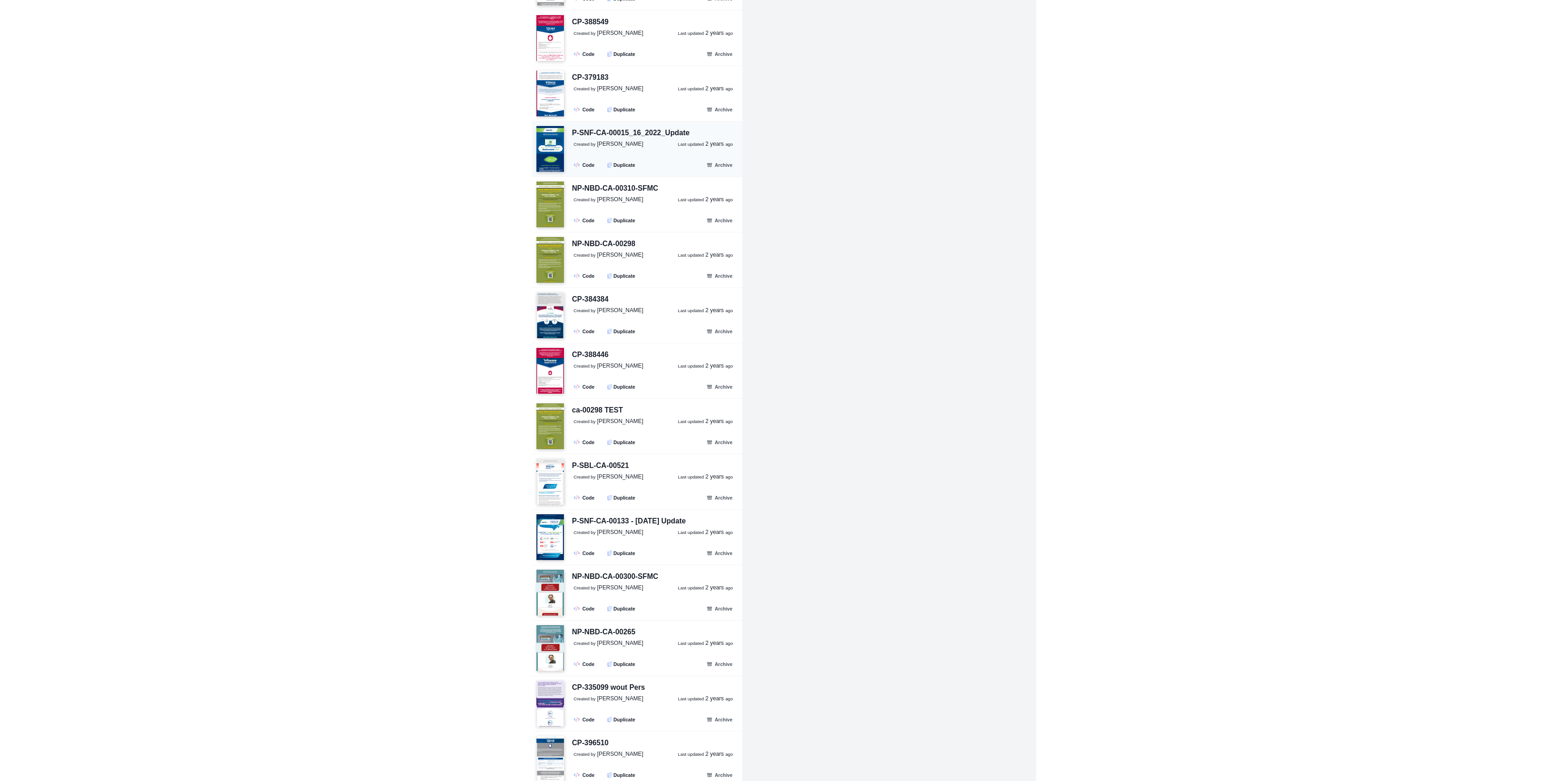
scroll to position [25960, 0]
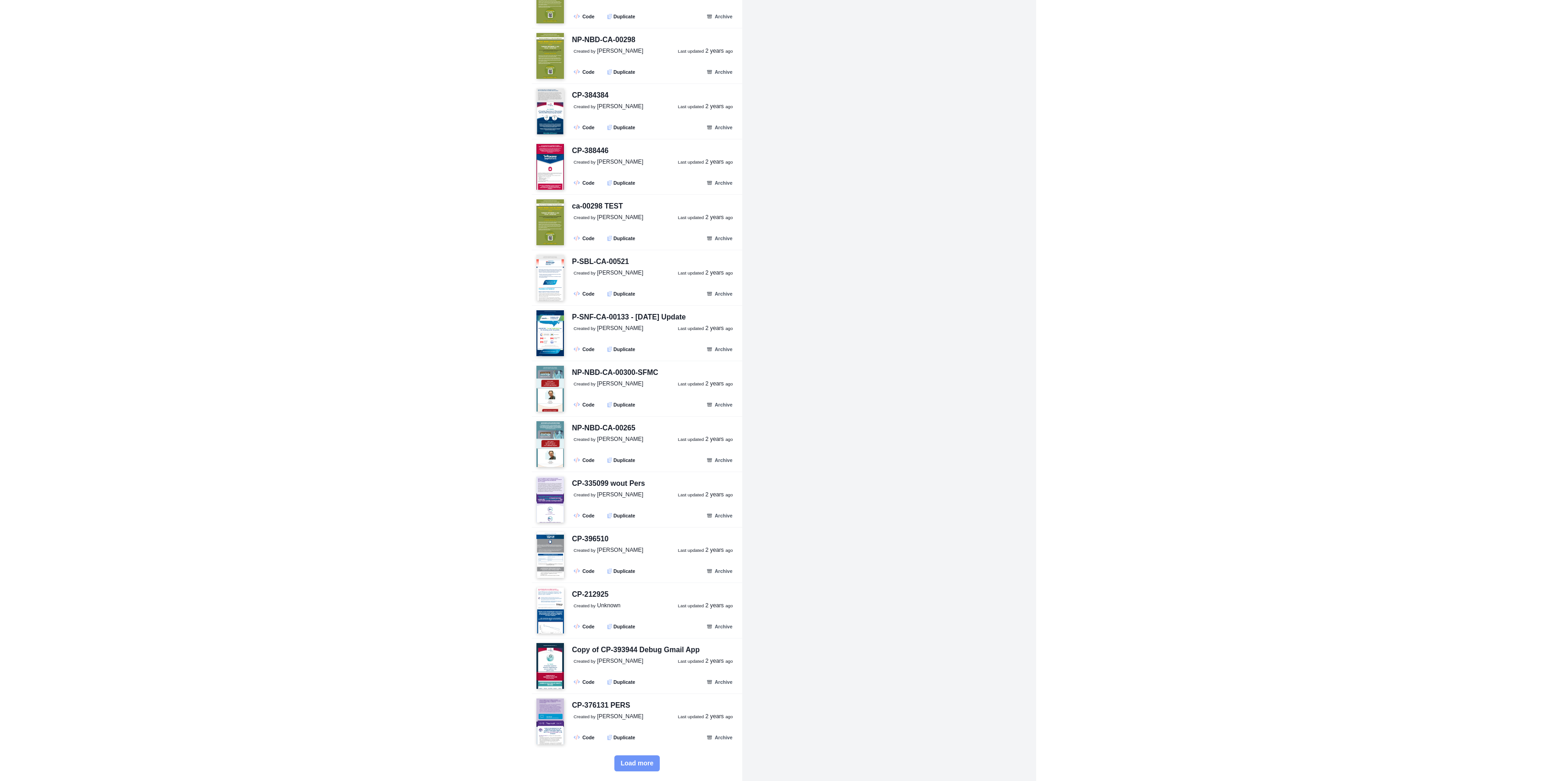
click at [641, 761] on span "Load more" at bounding box center [637, 763] width 33 height 8
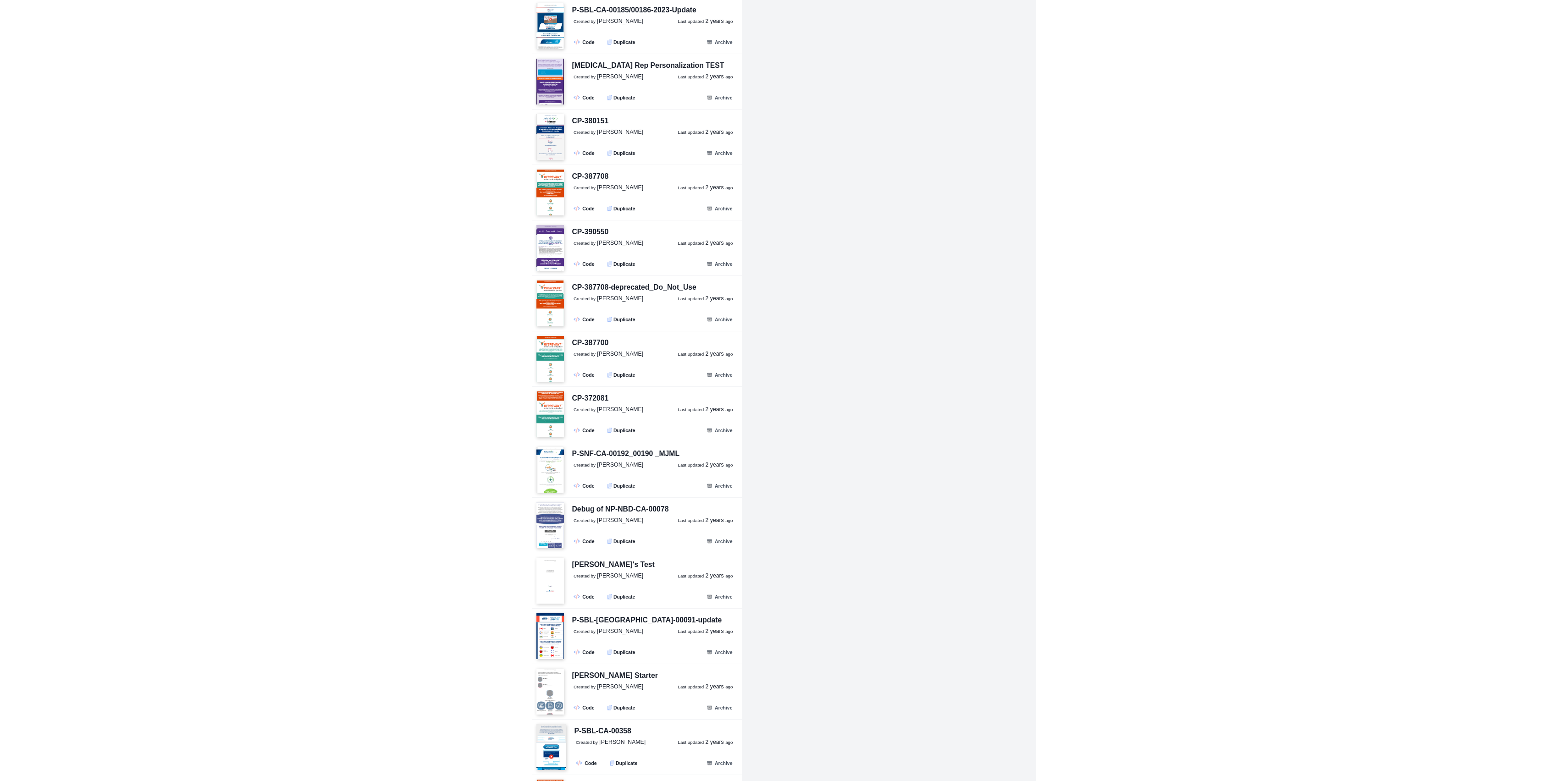
scroll to position [27624, 0]
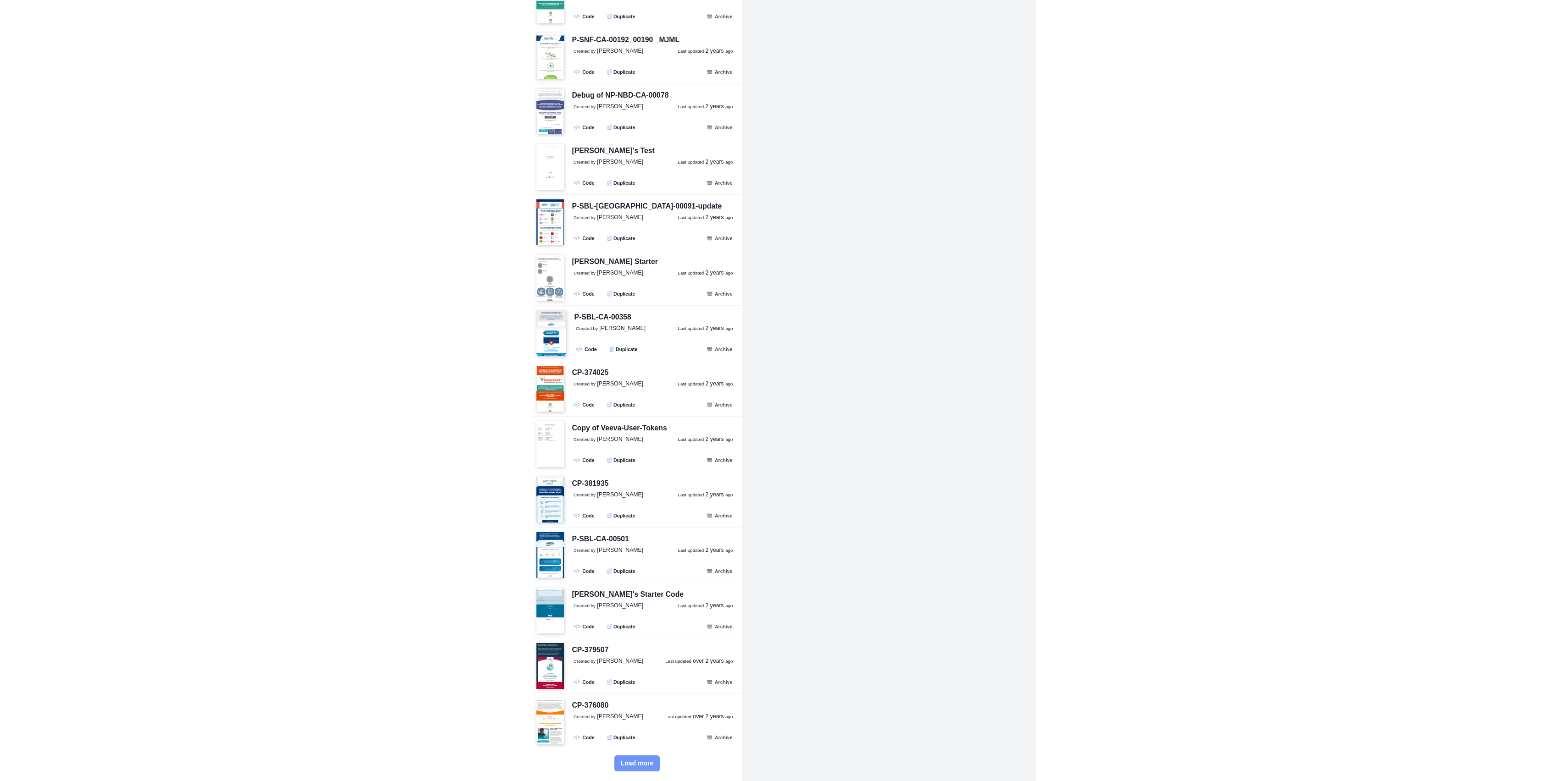
click at [646, 767] on button "Load more" at bounding box center [637, 763] width 46 height 16
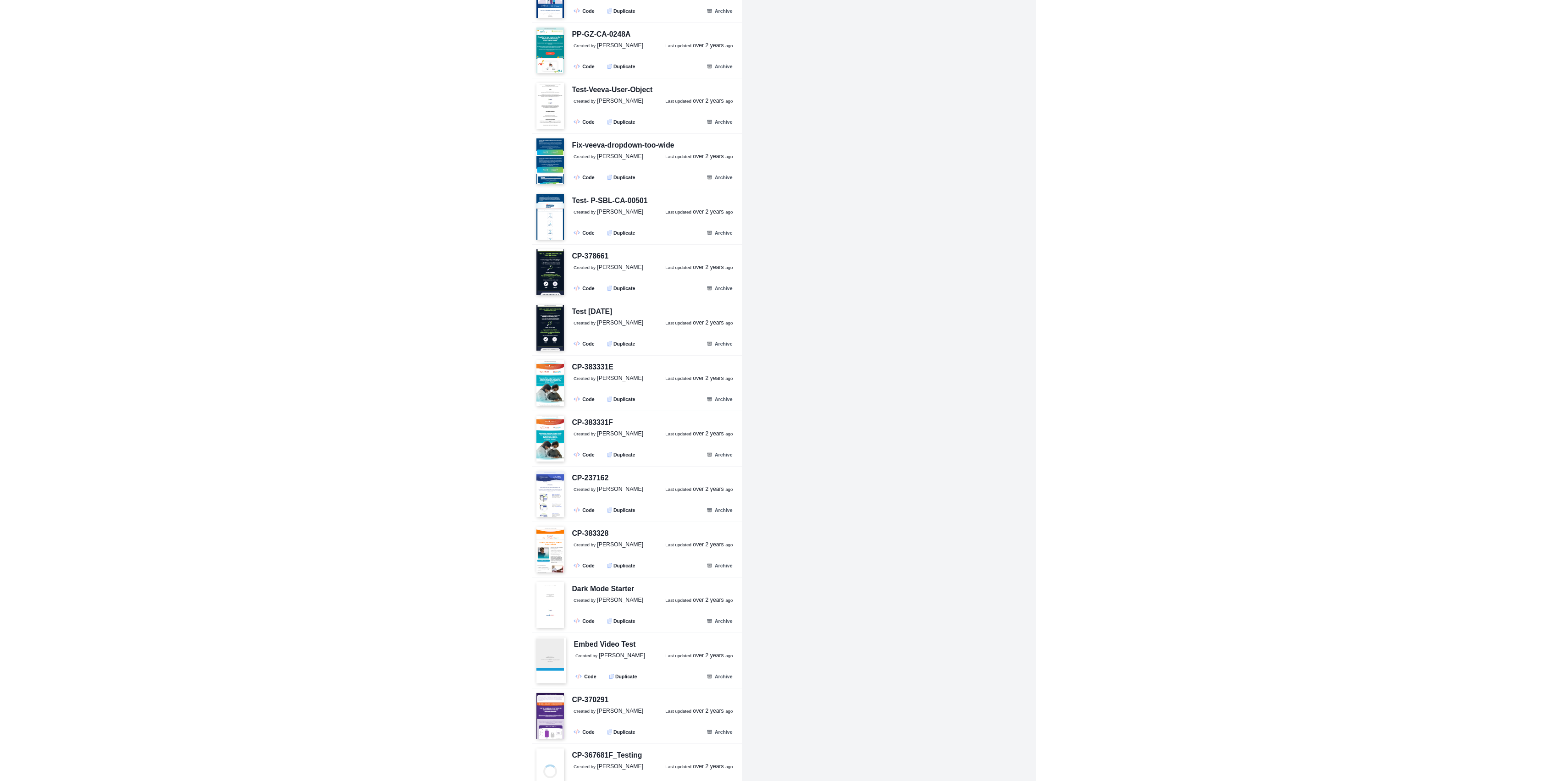
scroll to position [29288, 0]
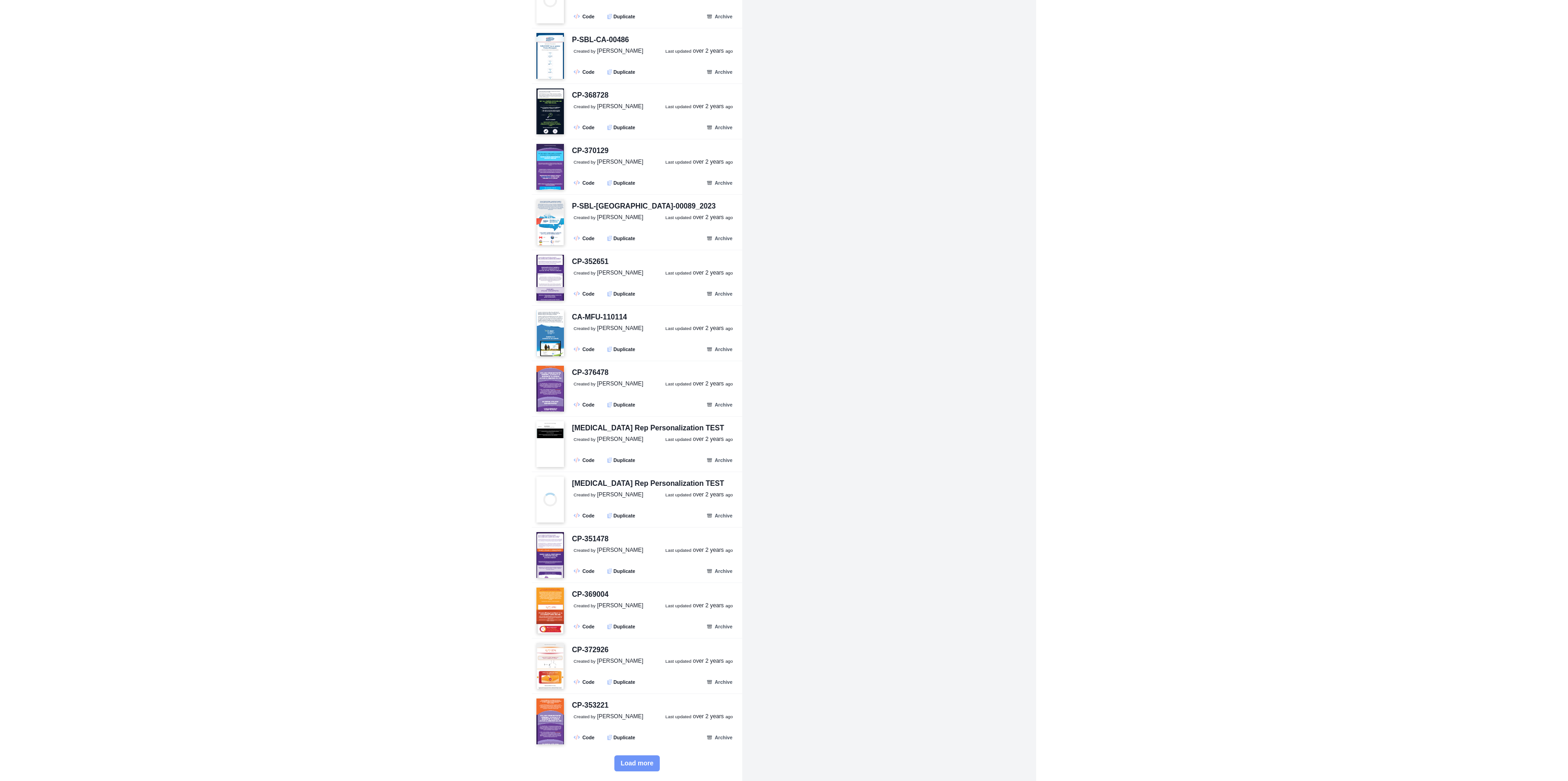
click at [620, 762] on button "Load more" at bounding box center [637, 763] width 46 height 16
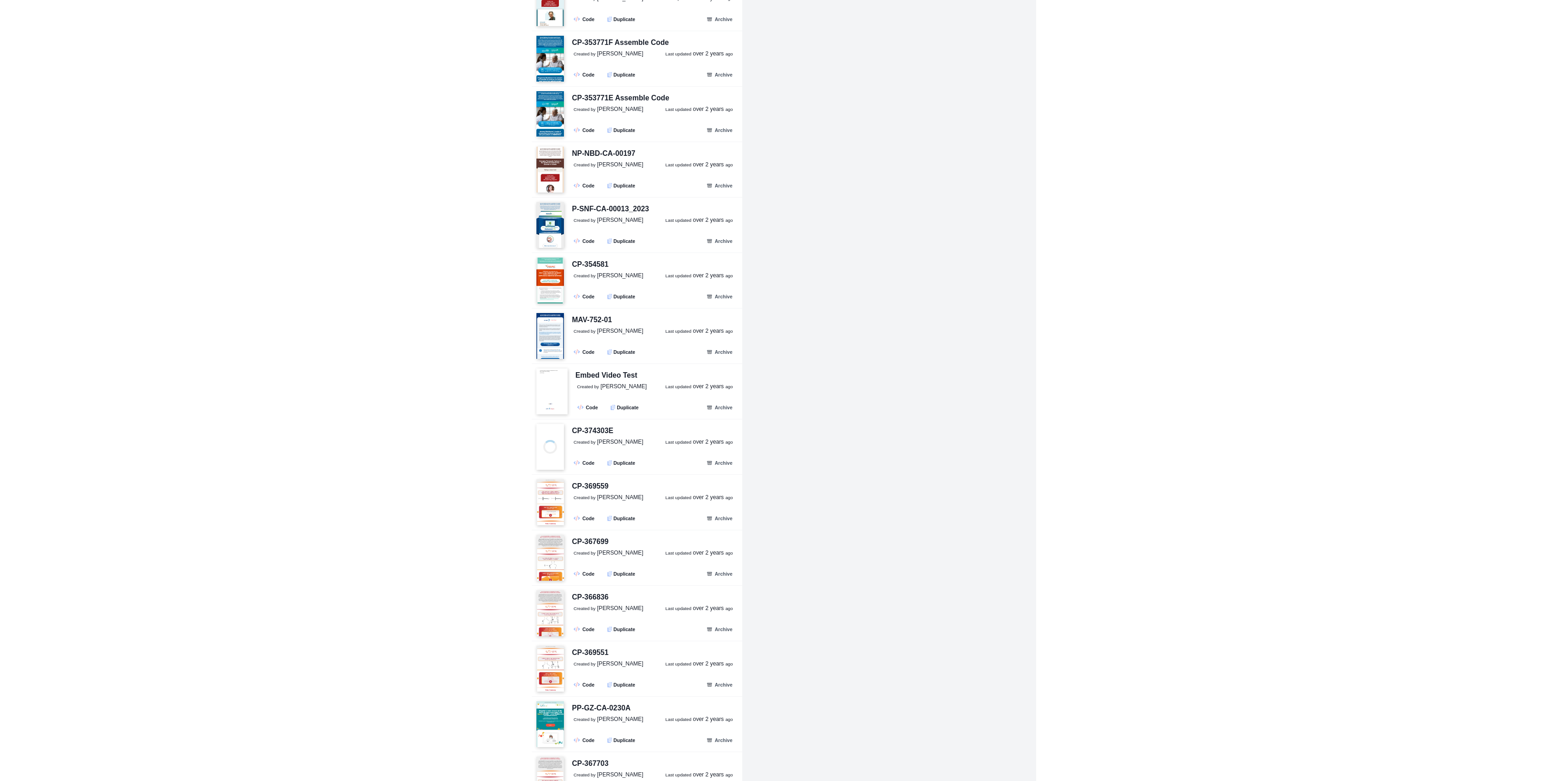
scroll to position [30953, 0]
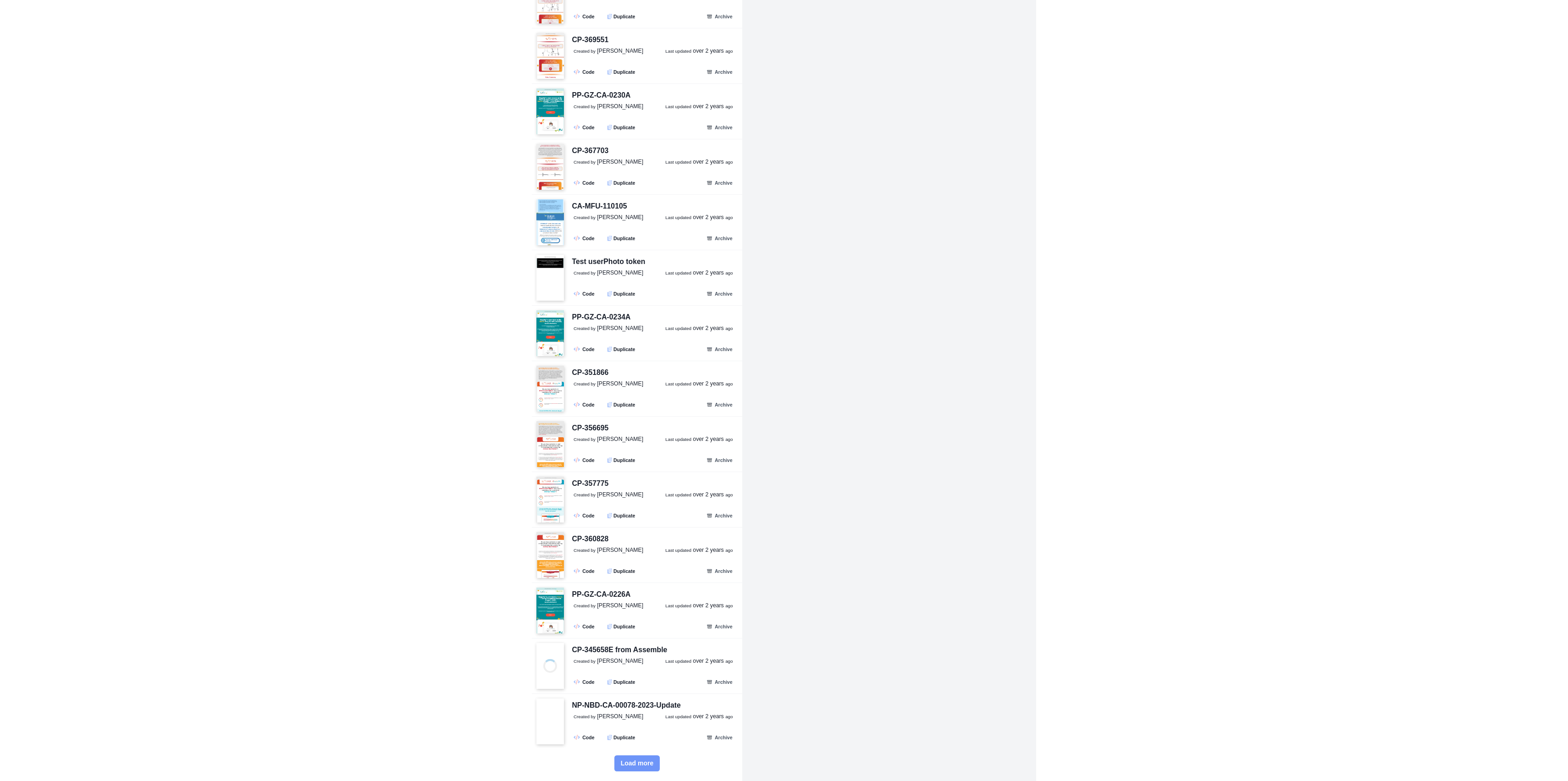
click at [643, 769] on button "Load more" at bounding box center [637, 763] width 46 height 16
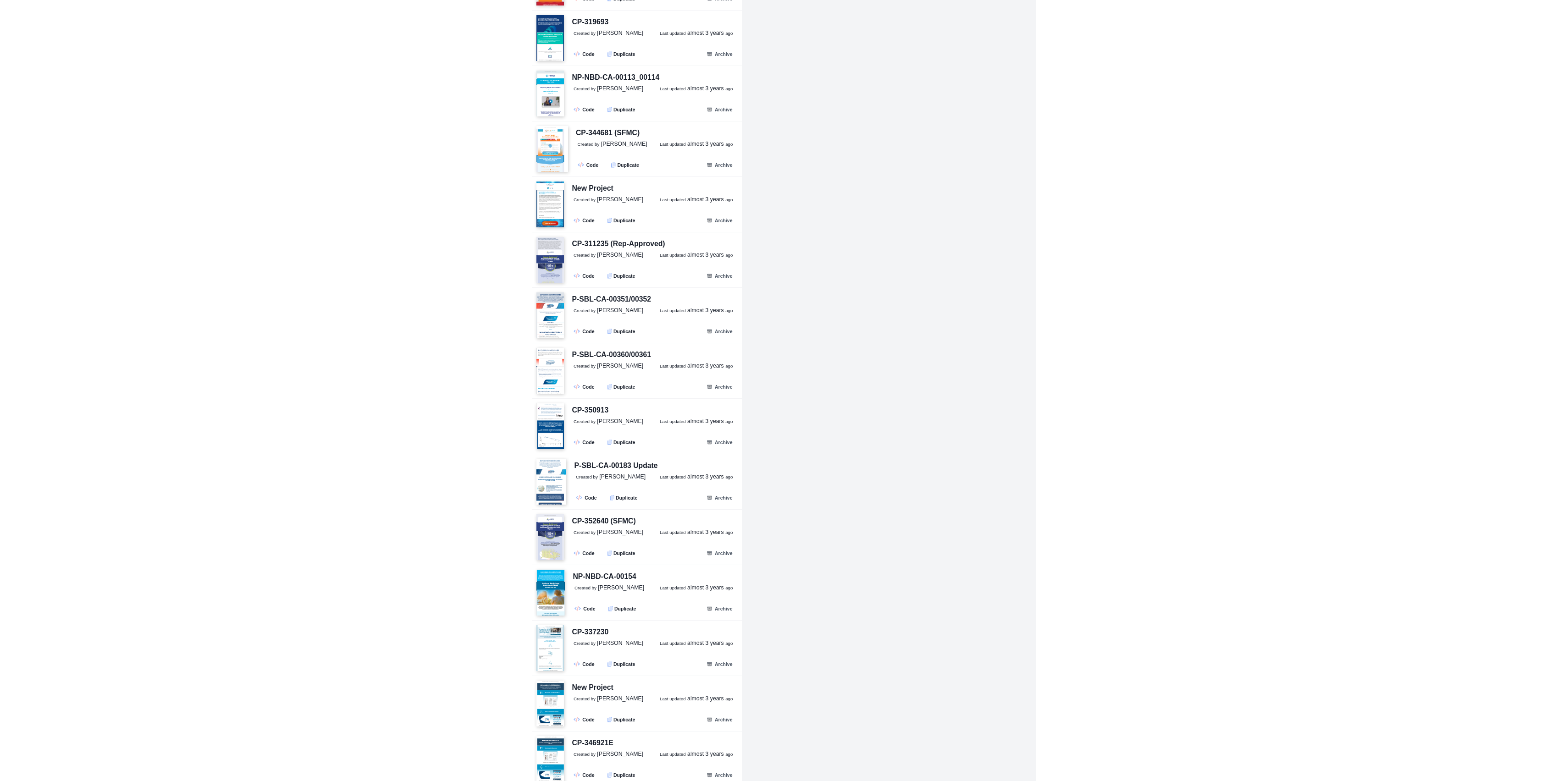
scroll to position [32617, 0]
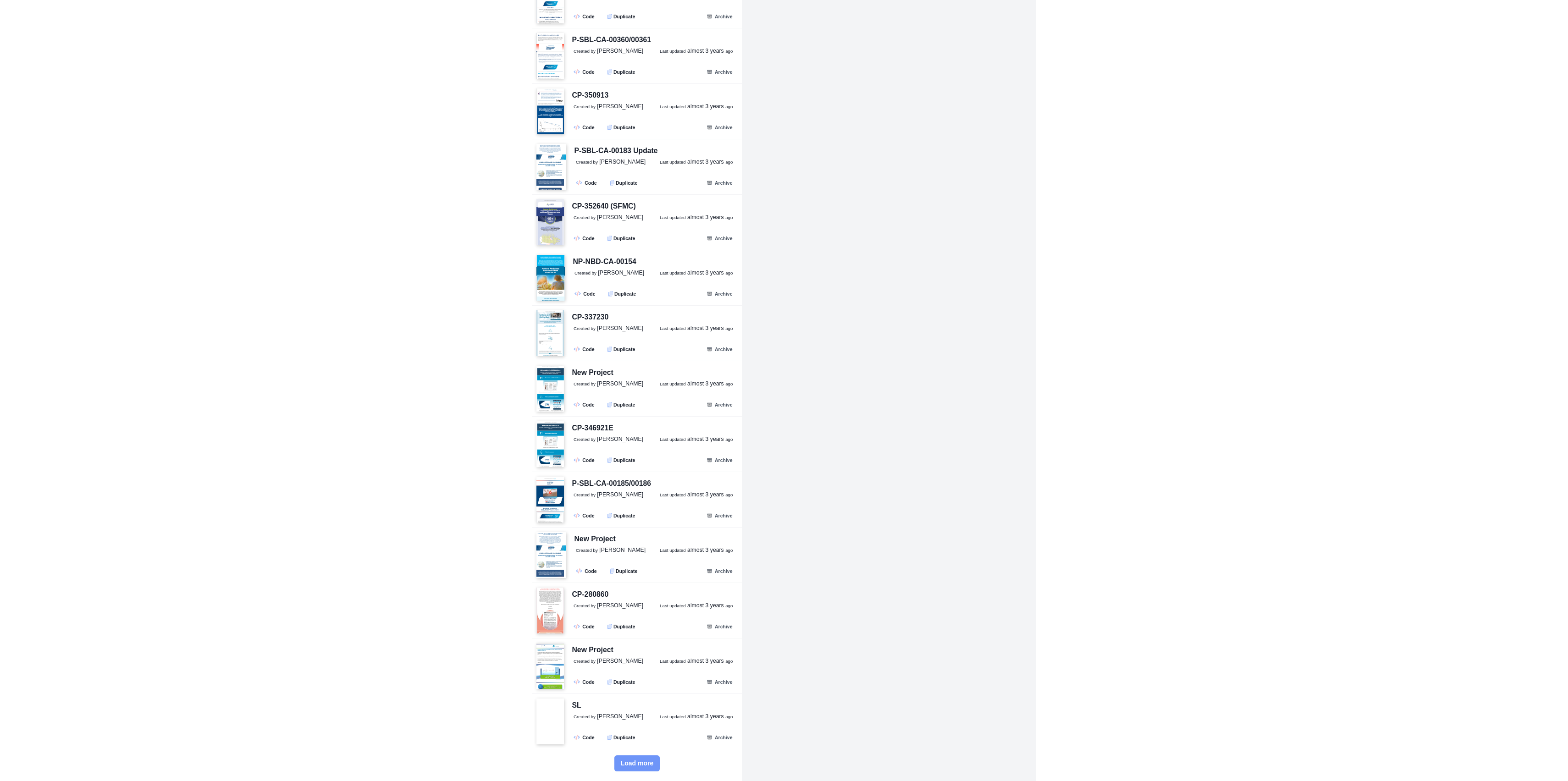
click at [628, 766] on span "Load more" at bounding box center [637, 763] width 33 height 8
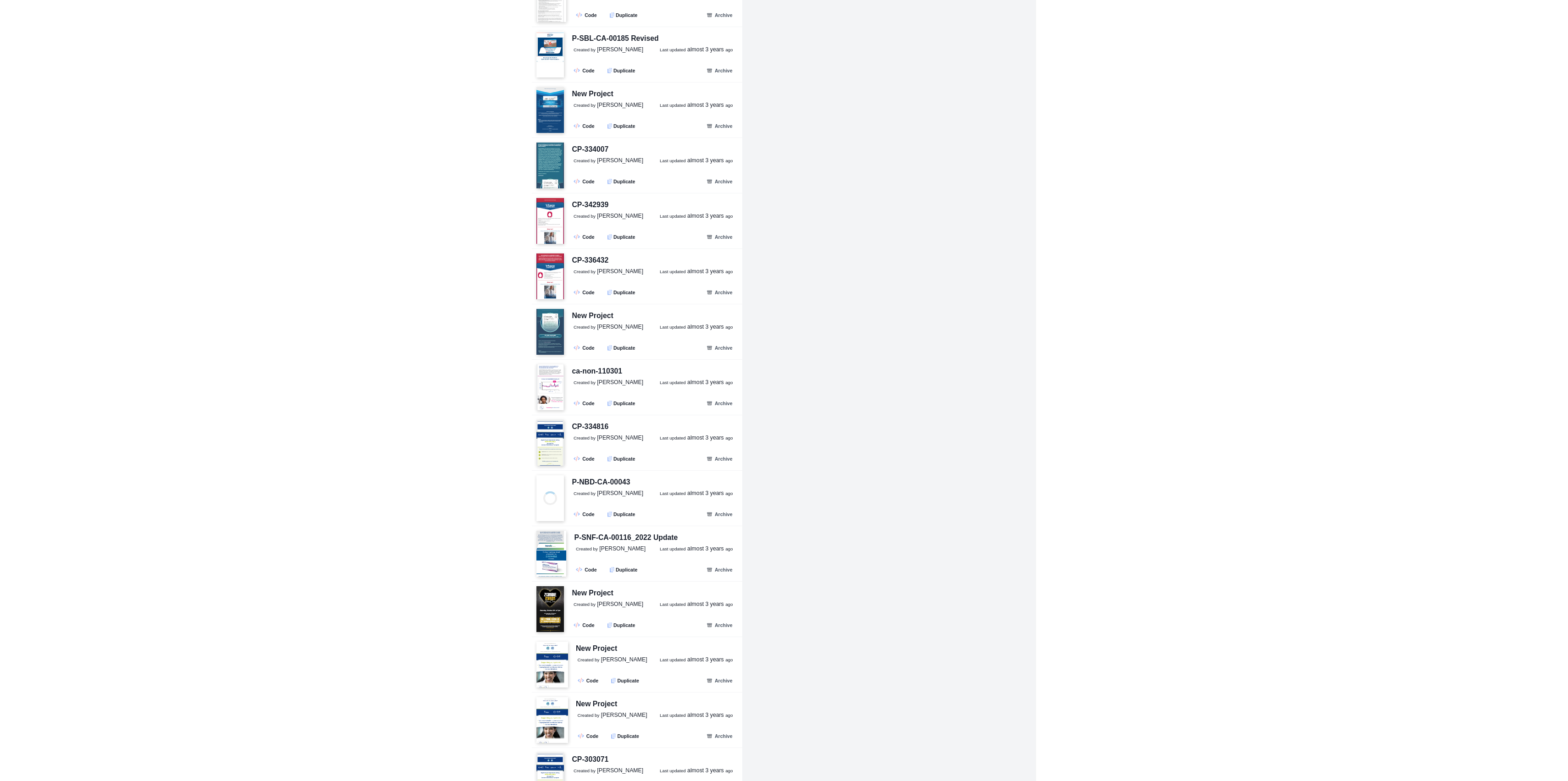
scroll to position [34281, 0]
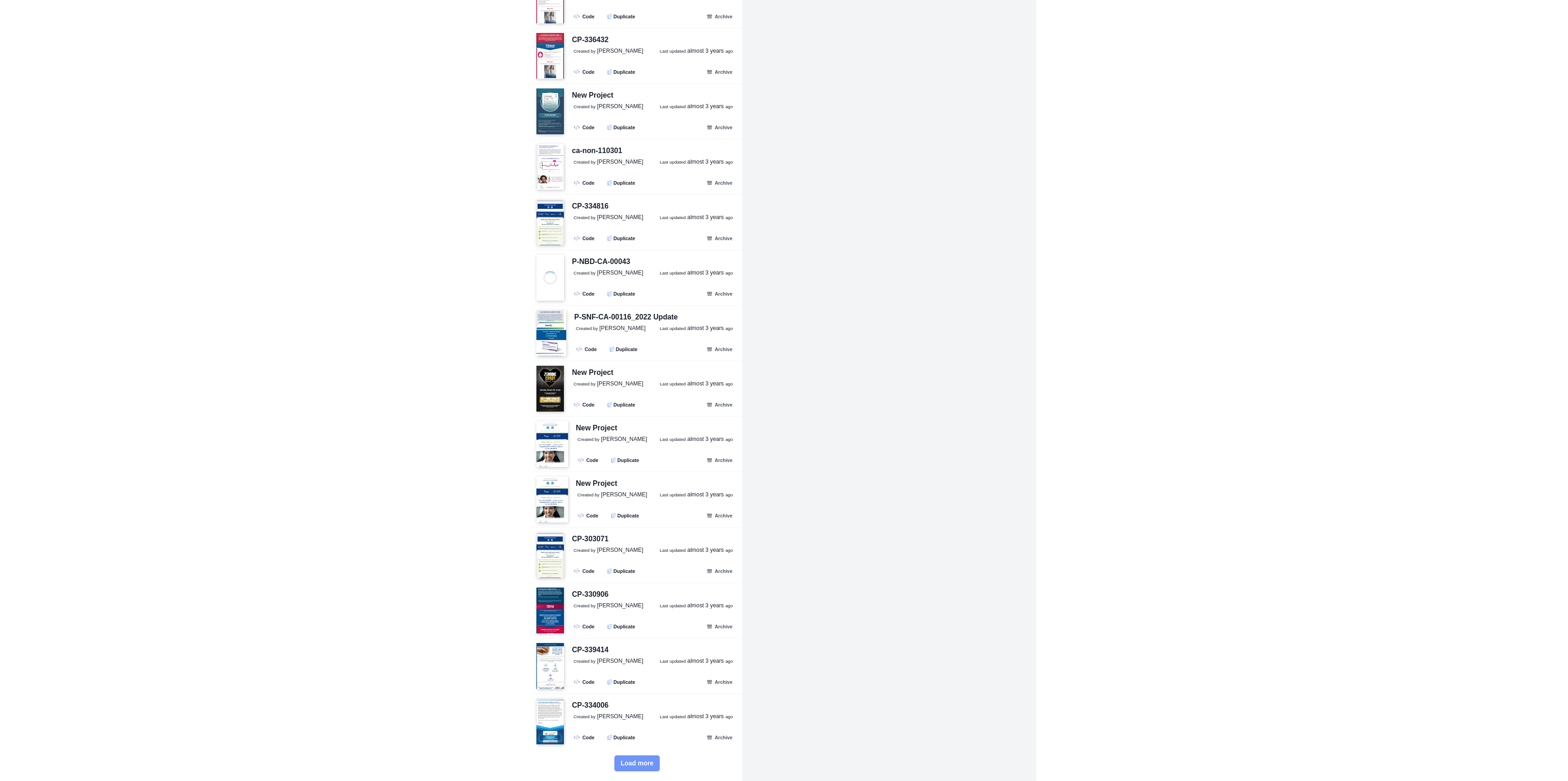
click at [632, 757] on button "Load more" at bounding box center [637, 763] width 46 height 16
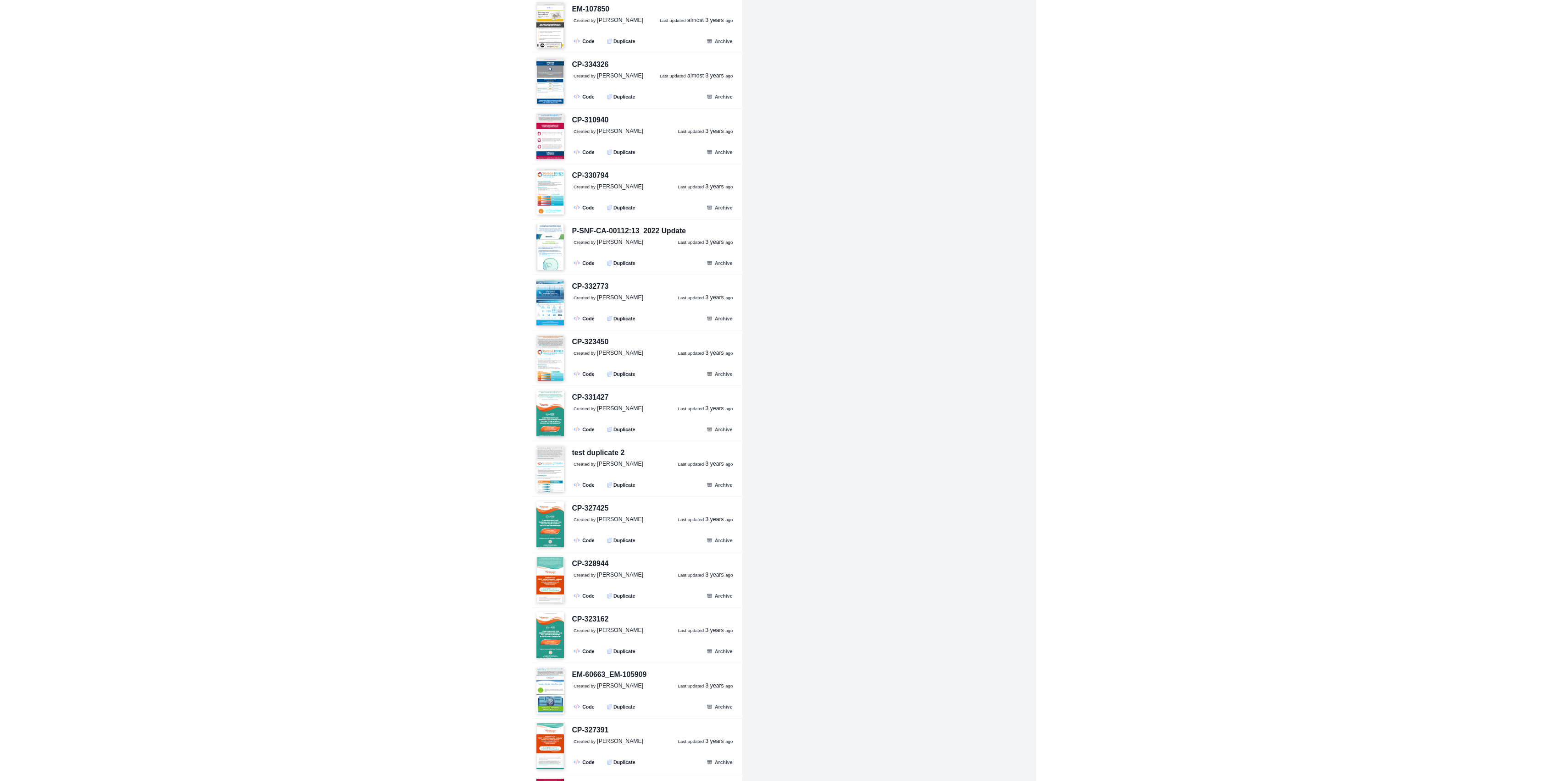
scroll to position [35946, 0]
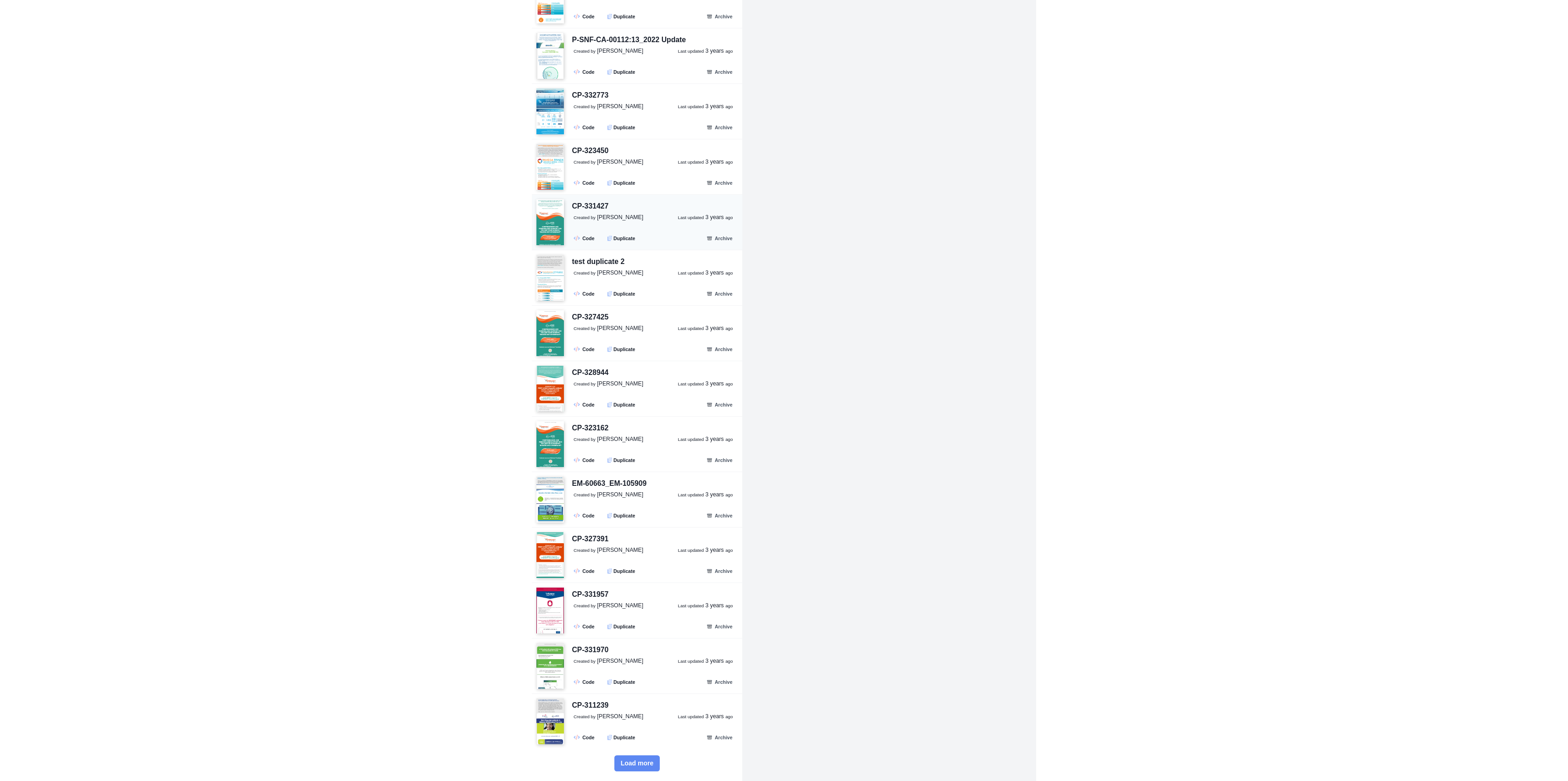
click at [584, 231] on div "CP-331427 Created by Vadim N. Last updated 3 years ago .fa-secondary{opacity:.4…" at bounding box center [650, 223] width 173 height 44
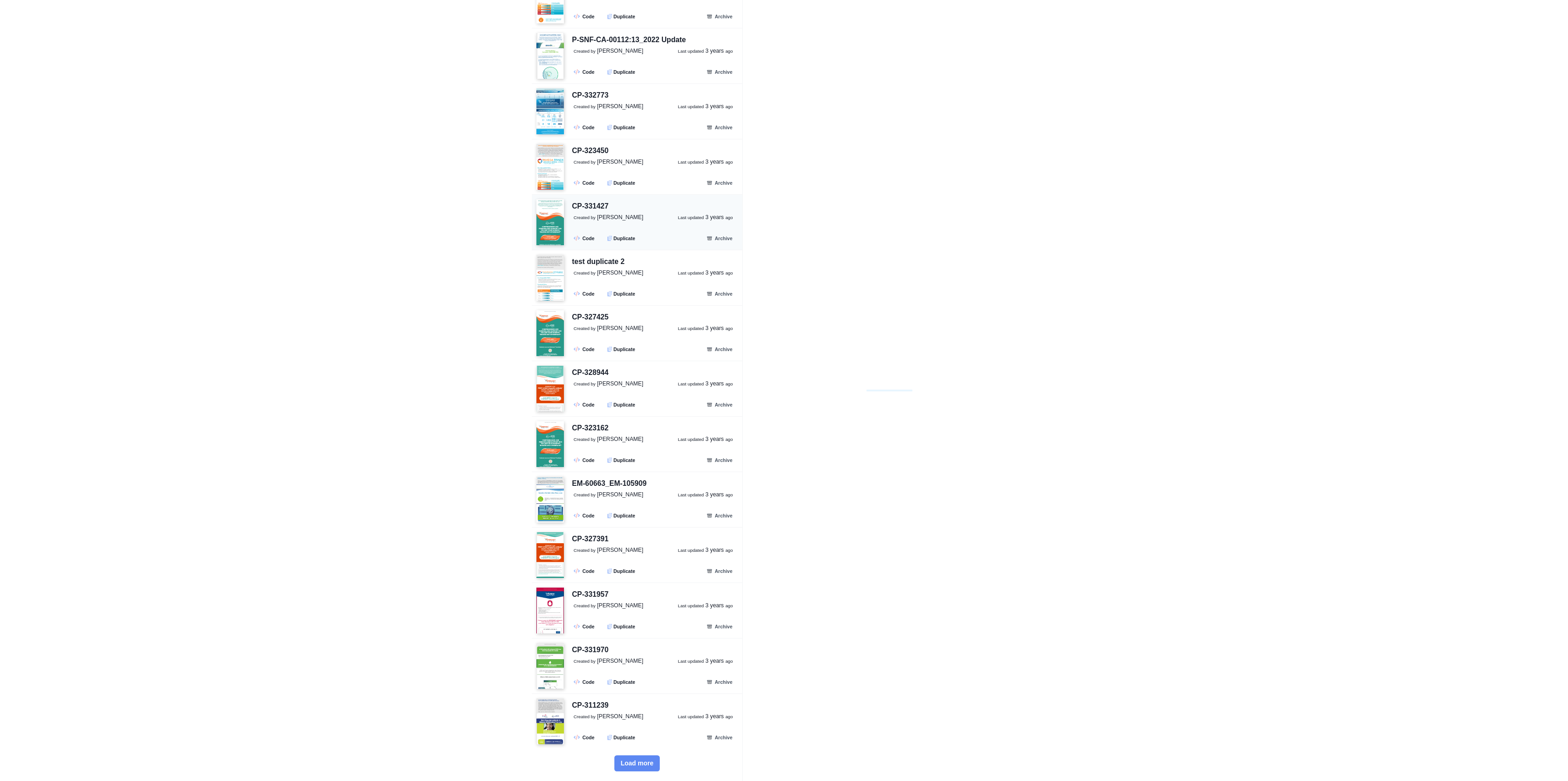
scroll to position [0, 0]
click at [584, 242] on link ".fa-secondary{opacity:.4} Code" at bounding box center [584, 238] width 29 height 10
